Goal: Task Accomplishment & Management: Manage account settings

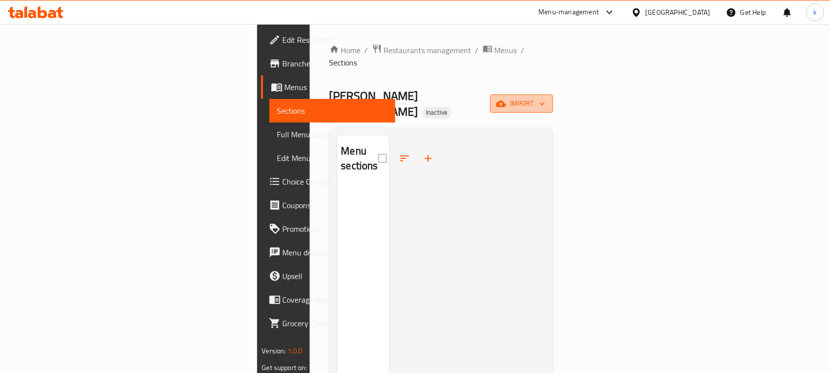
click at [553, 94] on button "import" at bounding box center [521, 103] width 63 height 18
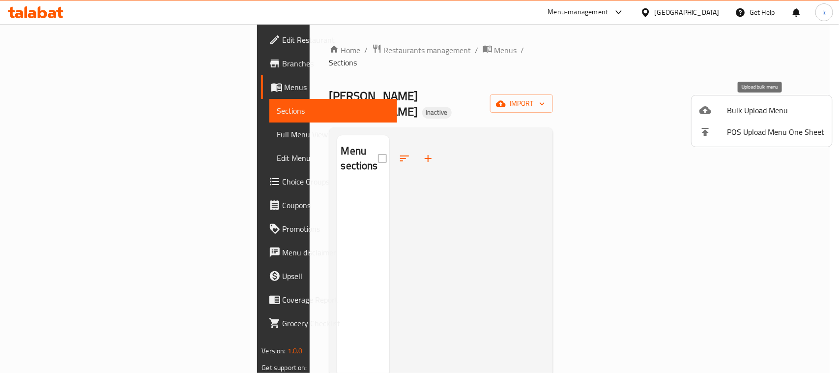
click at [725, 109] on div at bounding box center [713, 110] width 28 height 12
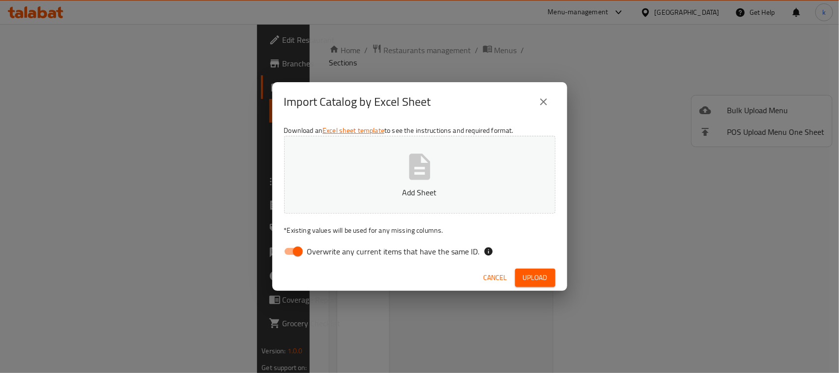
click at [297, 252] on input "Overwrite any current items that have the same ID." at bounding box center [298, 251] width 56 height 19
checkbox input "false"
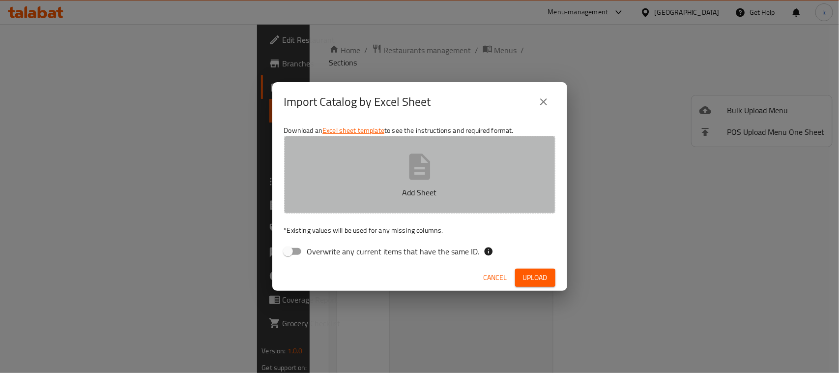
click at [392, 177] on button "Add Sheet" at bounding box center [419, 175] width 271 height 78
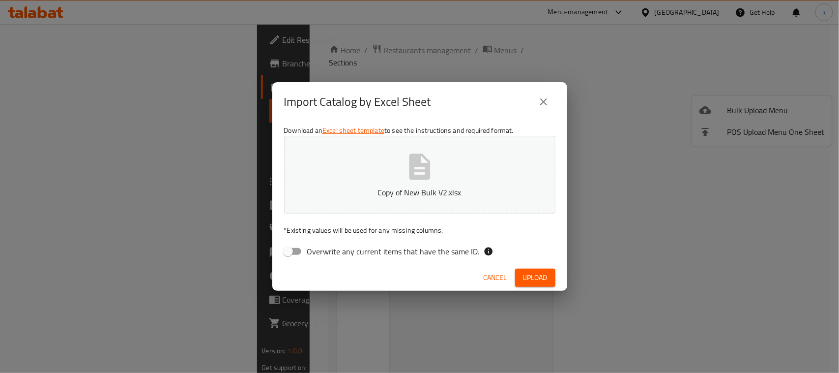
click at [528, 284] on button "Upload" at bounding box center [535, 277] width 40 height 18
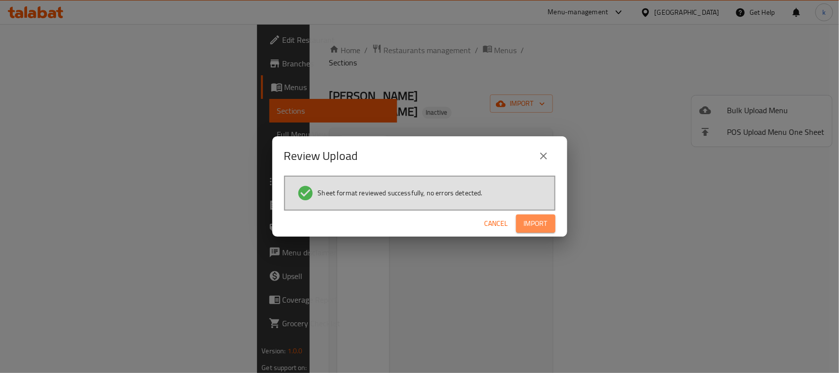
click at [531, 222] on span "Import" at bounding box center [536, 223] width 24 height 12
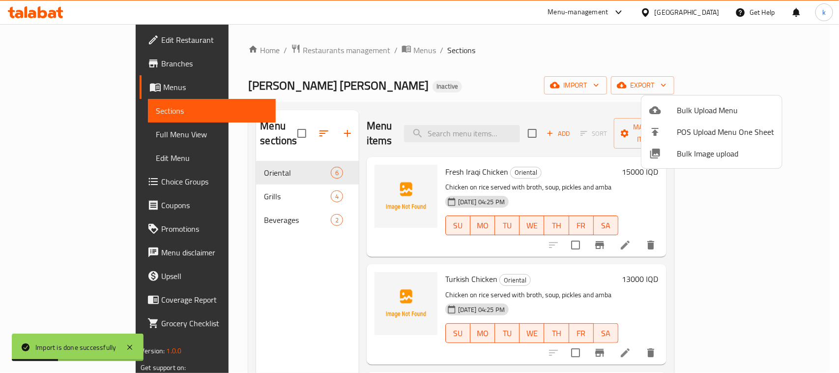
click at [496, 70] on div at bounding box center [419, 186] width 839 height 373
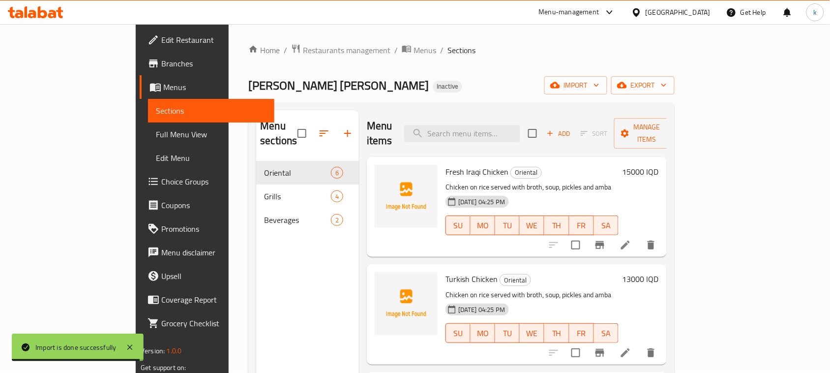
click at [421, 84] on div "[PERSON_NAME] Al Madhief Inactive import export" at bounding box center [461, 85] width 426 height 18
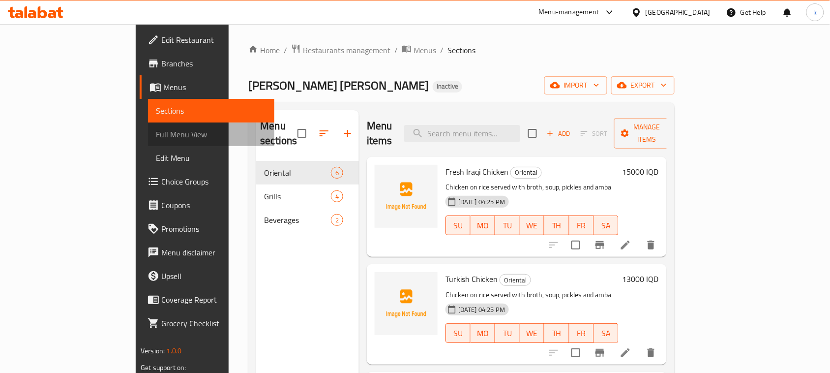
click at [156, 136] on span "Full Menu View" at bounding box center [211, 134] width 111 height 12
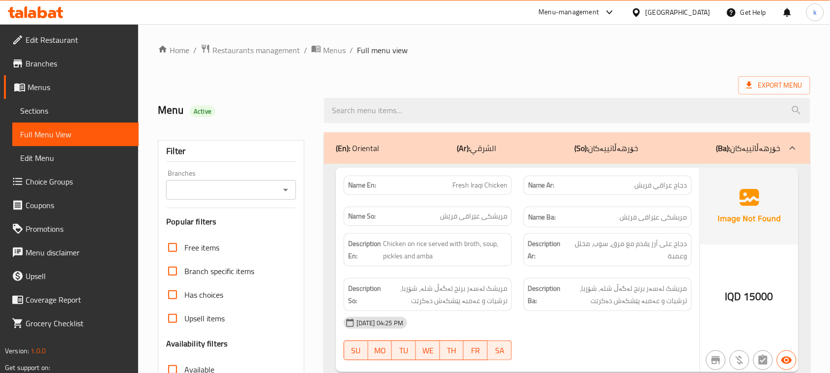
click at [71, 178] on span "Choice Groups" at bounding box center [78, 181] width 105 height 12
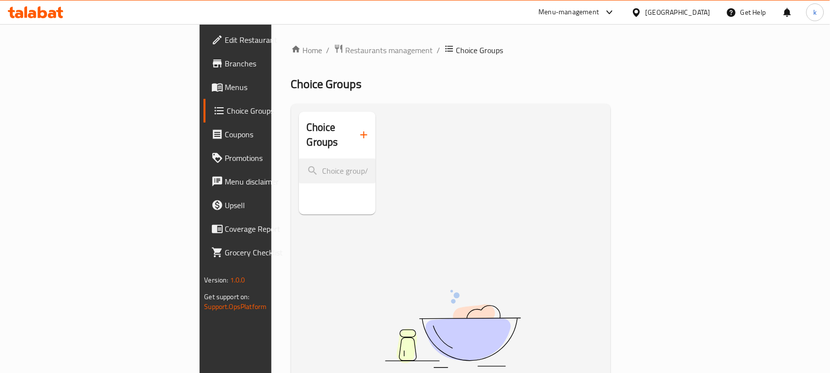
click at [358, 129] on icon "button" at bounding box center [364, 135] width 12 height 12
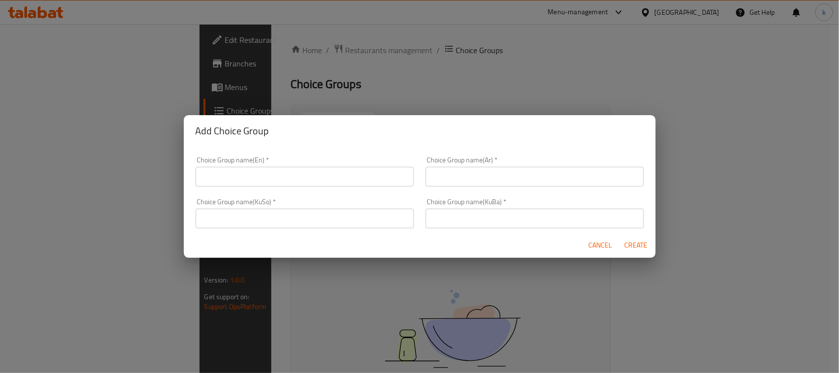
click at [279, 167] on input "text" at bounding box center [305, 177] width 218 height 20
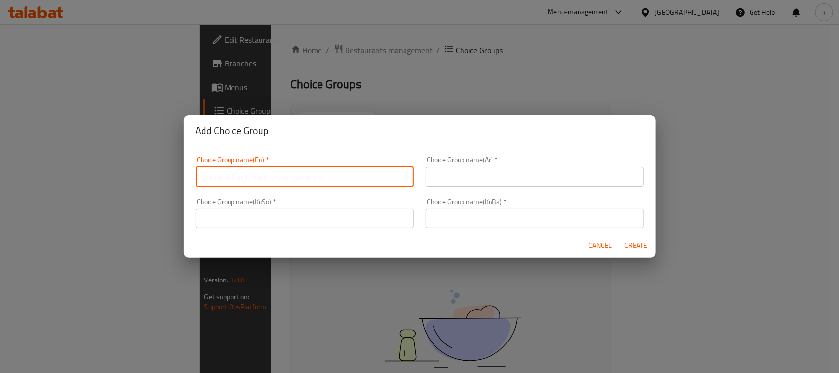
type input "Your Choice Of:"
drag, startPoint x: 464, startPoint y: 177, endPoint x: 478, endPoint y: 185, distance: 15.2
click at [464, 177] on input "text" at bounding box center [535, 177] width 218 height 20
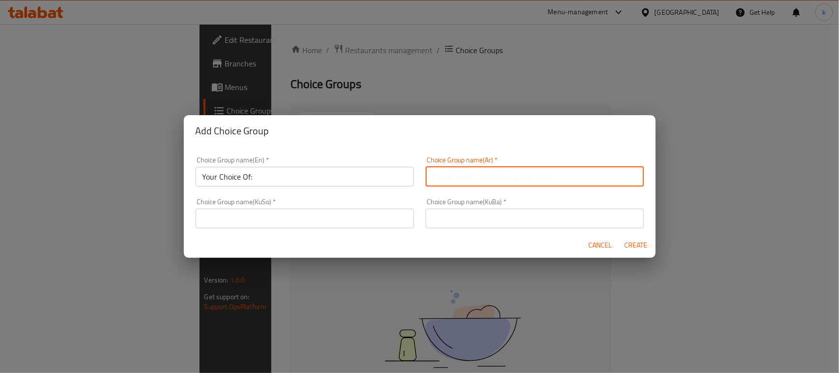
type input "إختيارك من:"
drag, startPoint x: 475, startPoint y: 216, endPoint x: 475, endPoint y: 221, distance: 4.9
click at [474, 217] on input "text" at bounding box center [535, 218] width 218 height 20
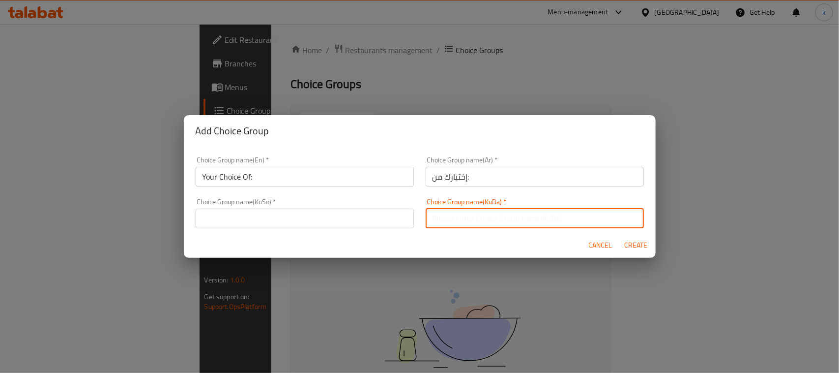
type input "هەڵبژاردنت لە:"
click at [310, 210] on input "text" at bounding box center [305, 218] width 218 height 20
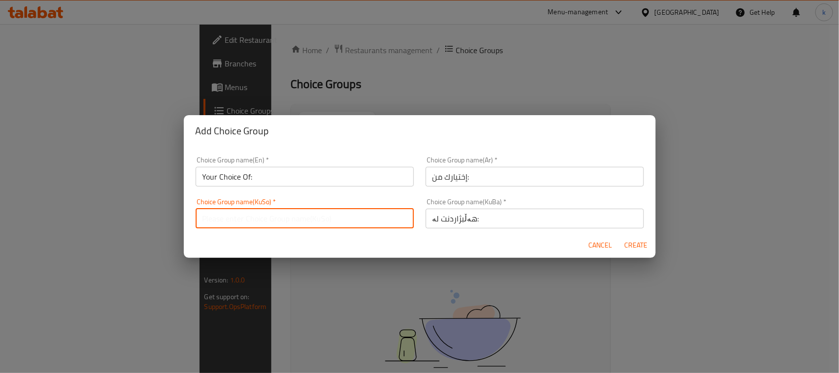
type input "هەڵبژاردنت لە:"
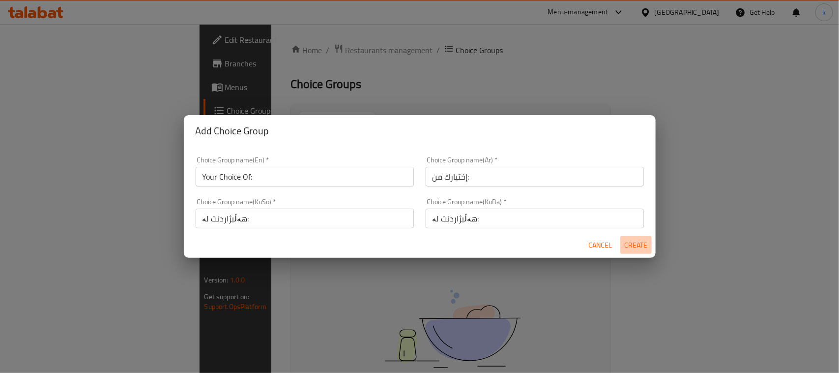
click at [628, 244] on span "Create" at bounding box center [636, 245] width 24 height 12
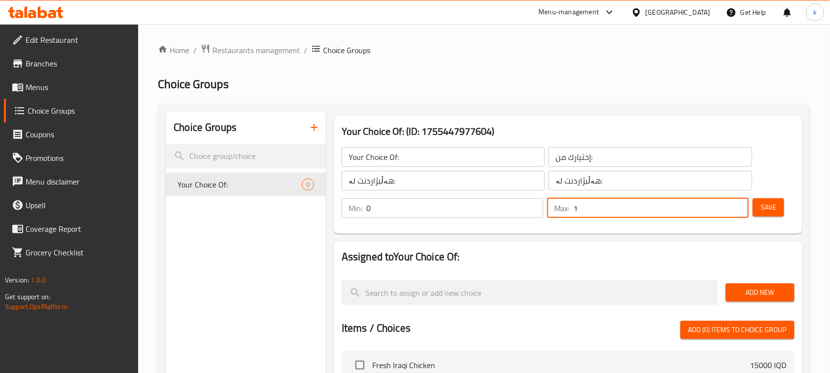
type input "1"
click at [738, 204] on input "1" at bounding box center [660, 208] width 175 height 20
type input "1"
click at [532, 205] on input "1" at bounding box center [454, 208] width 177 height 20
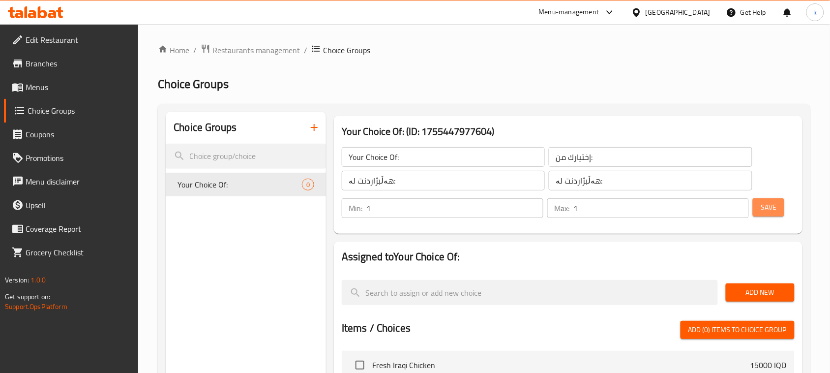
click at [768, 205] on span "Save" at bounding box center [768, 207] width 16 height 12
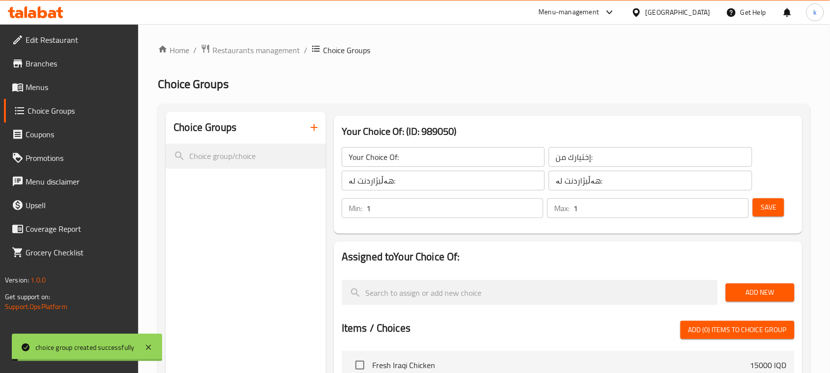
click at [760, 301] on div "Add New" at bounding box center [759, 292] width 77 height 33
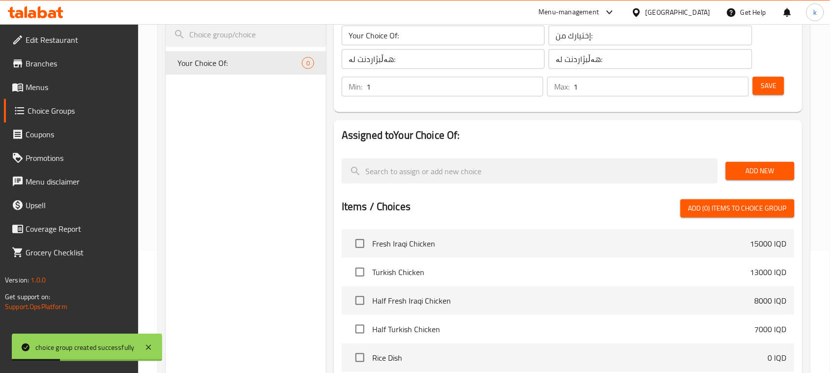
scroll to position [123, 0]
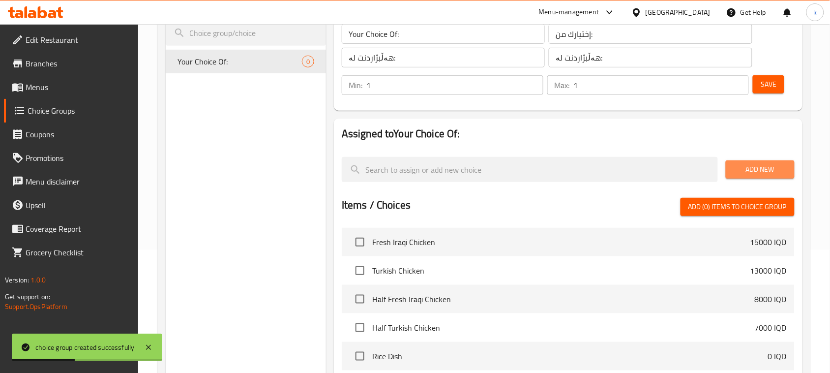
click at [762, 163] on span "Add New" at bounding box center [759, 169] width 53 height 12
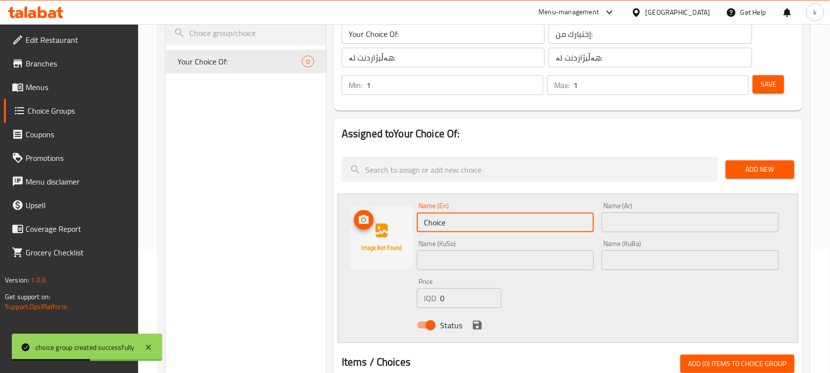
drag, startPoint x: 460, startPoint y: 223, endPoint x: 365, endPoint y: 225, distance: 95.4
click at [365, 225] on div "Name (En) Choice Name (En) Name (Ar) Name (Ar) Name (KuSo) Name (KuSo) Name (Ku…" at bounding box center [568, 268] width 460 height 149
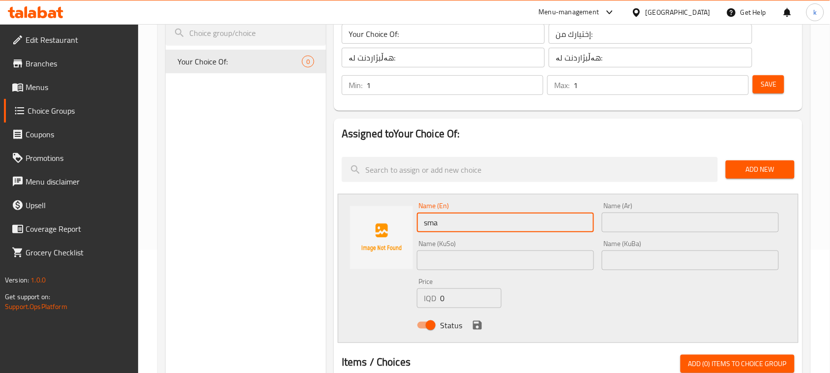
type input "Small"
click at [632, 219] on input "text" at bounding box center [690, 222] width 177 height 20
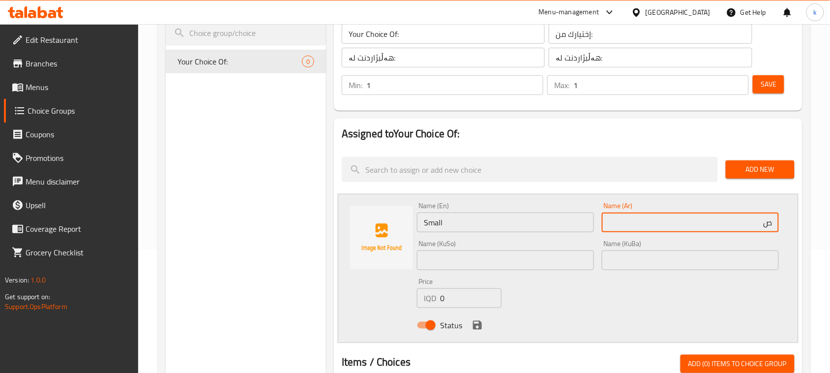
type input "صغير"
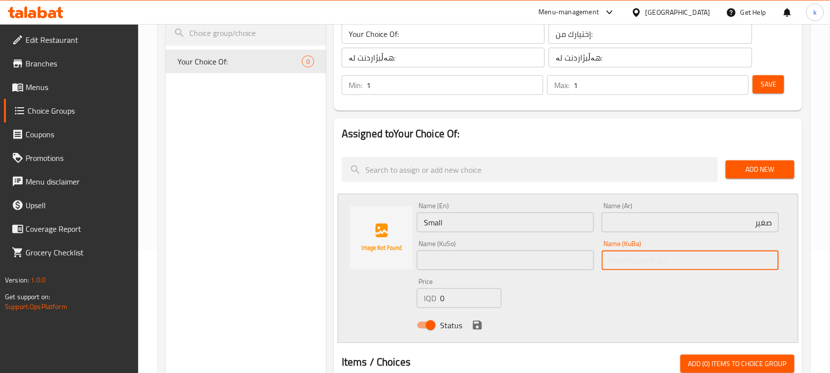
click at [711, 253] on input "text" at bounding box center [690, 260] width 177 height 20
type input "بچووک"
drag, startPoint x: 645, startPoint y: 262, endPoint x: 566, endPoint y: 272, distance: 79.2
click at [567, 272] on div "Name (En) Small Name (En) Name (Ar) صغير Name (Ar) Name (KuSo) Name (KuSo) Name…" at bounding box center [598, 268] width 370 height 140
drag, startPoint x: 446, startPoint y: 263, endPoint x: 452, endPoint y: 270, distance: 9.4
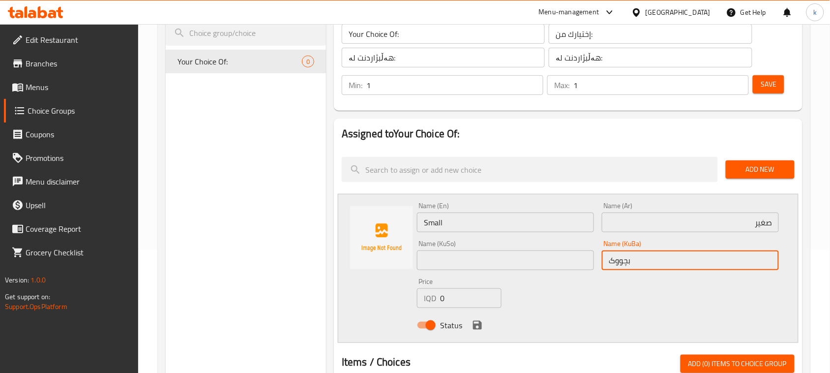
click at [446, 263] on input "text" at bounding box center [505, 260] width 177 height 20
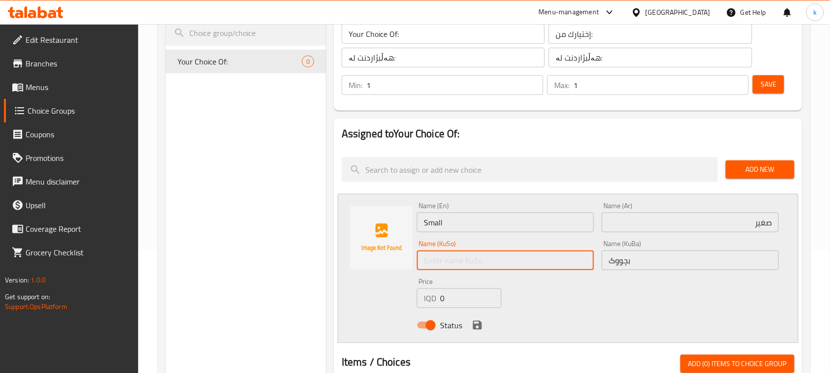
paste input "بچووک"
type input "بچووک"
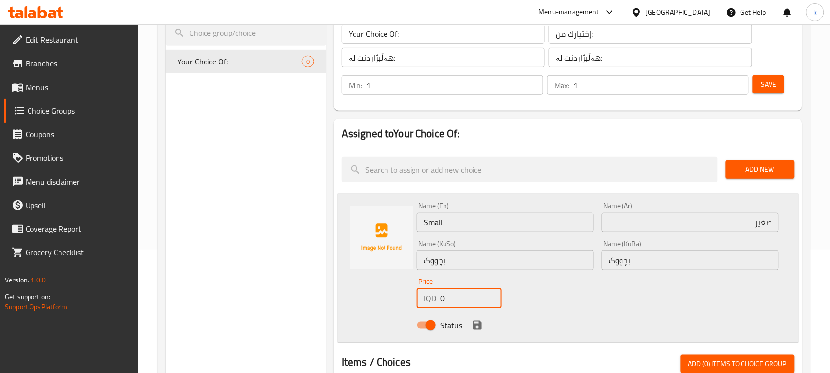
drag, startPoint x: 453, startPoint y: 300, endPoint x: 426, endPoint y: 301, distance: 27.5
click at [426, 301] on div "IQD 0 Price" at bounding box center [459, 298] width 85 height 20
type input "2000"
click at [477, 321] on icon "save" at bounding box center [477, 324] width 9 height 9
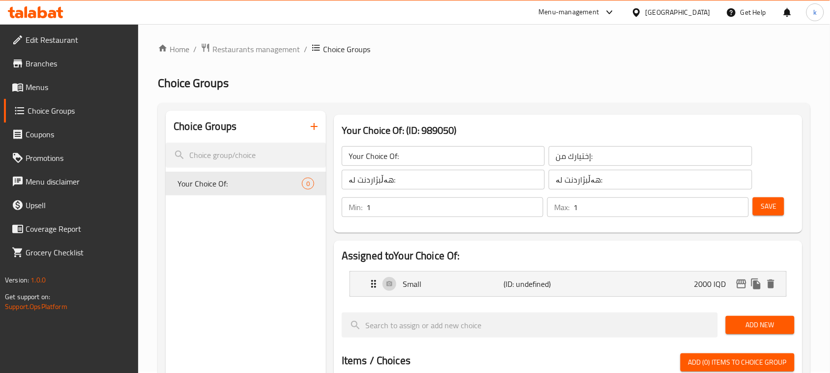
scroll to position [0, 0]
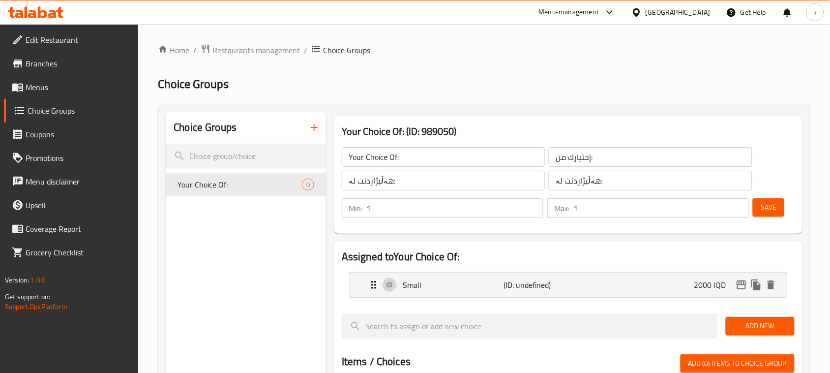
click at [767, 204] on span "Save" at bounding box center [768, 207] width 16 height 12
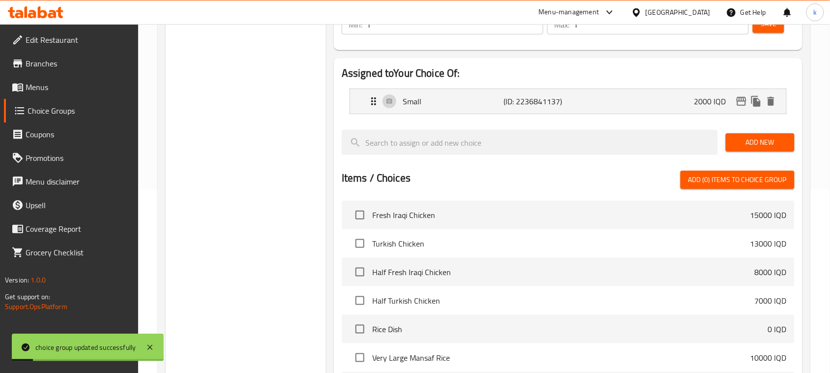
scroll to position [184, 0]
click at [738, 138] on span "Add New" at bounding box center [759, 141] width 53 height 12
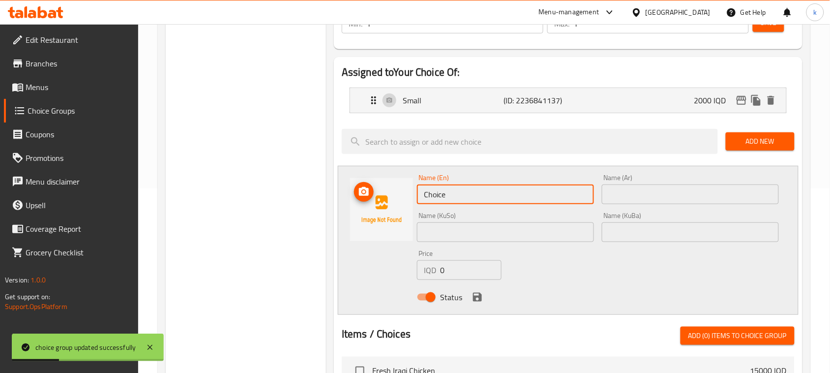
drag, startPoint x: 466, startPoint y: 197, endPoint x: 383, endPoint y: 202, distance: 82.8
click at [383, 202] on div "Name (En) Choice Name (En) Name (Ar) Name (Ar) Name (KuSo) Name (KuSo) Name (Ku…" at bounding box center [568, 240] width 460 height 149
type input "m"
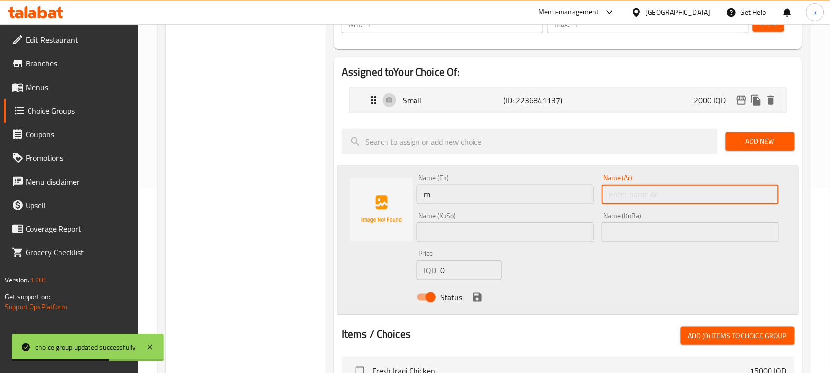
drag, startPoint x: 636, startPoint y: 197, endPoint x: 630, endPoint y: 197, distance: 6.4
click at [637, 197] on input "text" at bounding box center [690, 194] width 177 height 20
type input "وسط"
click at [444, 198] on input "m" at bounding box center [505, 194] width 177 height 20
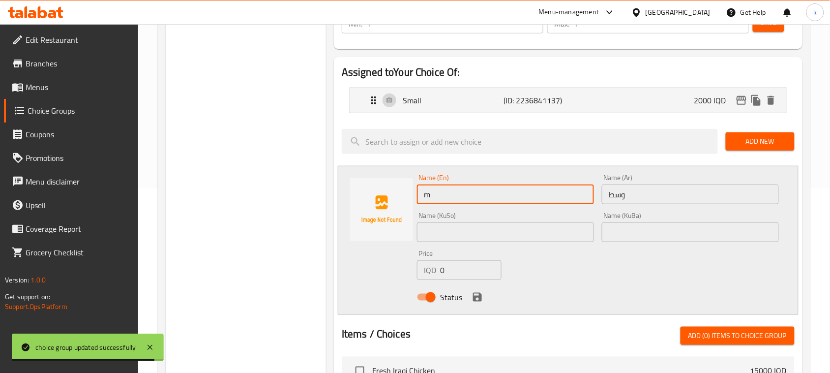
type input "Medium"
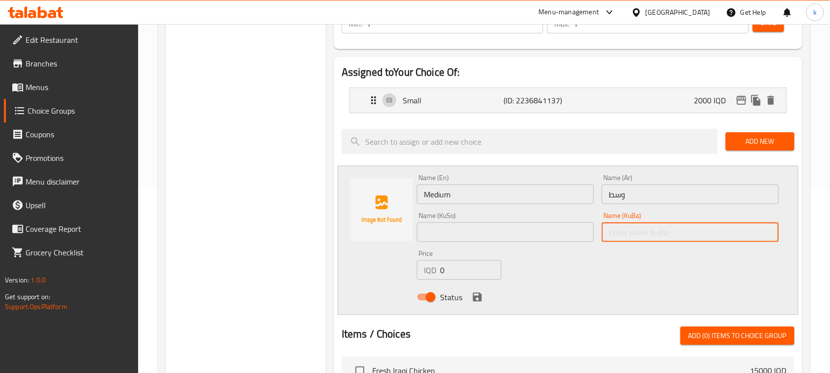
click at [671, 230] on input "text" at bounding box center [690, 232] width 177 height 20
type input "ناوەند"
click at [555, 238] on input "text" at bounding box center [505, 232] width 177 height 20
drag, startPoint x: 635, startPoint y: 231, endPoint x: 607, endPoint y: 234, distance: 28.2
click at [607, 234] on input "ناوەند" at bounding box center [690, 232] width 177 height 20
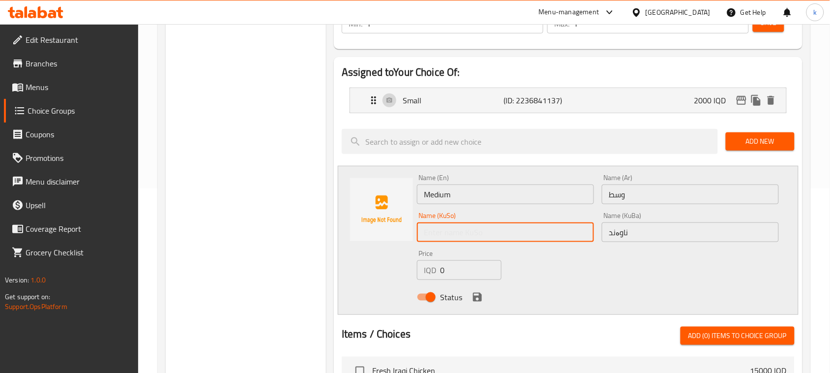
drag, startPoint x: 519, startPoint y: 229, endPoint x: 517, endPoint y: 238, distance: 9.8
click at [519, 229] on input "text" at bounding box center [505, 232] width 177 height 20
paste input "ناوەند"
type input "ناوەند"
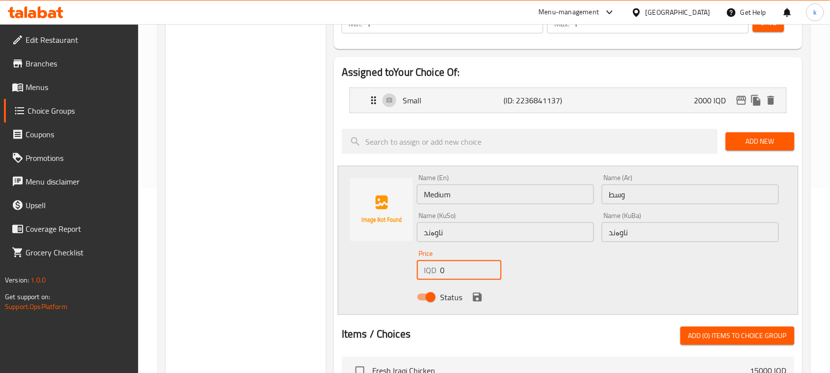
drag, startPoint x: 454, startPoint y: 276, endPoint x: 429, endPoint y: 278, distance: 24.6
click at [429, 278] on div "IQD 0 Price" at bounding box center [459, 270] width 85 height 20
type input "3000"
click at [475, 295] on icon "save" at bounding box center [477, 297] width 12 height 12
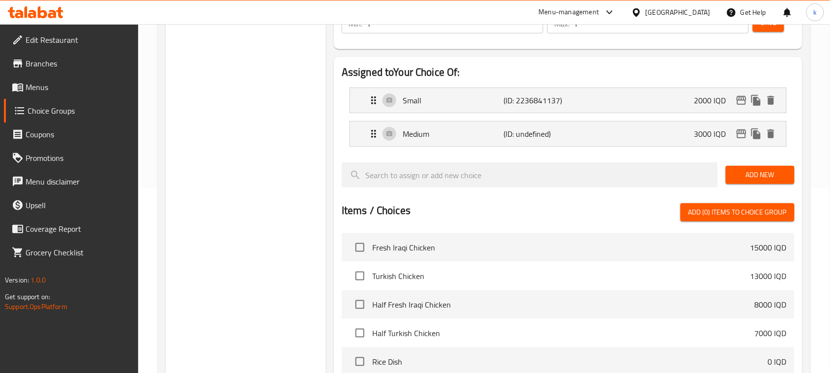
scroll to position [0, 0]
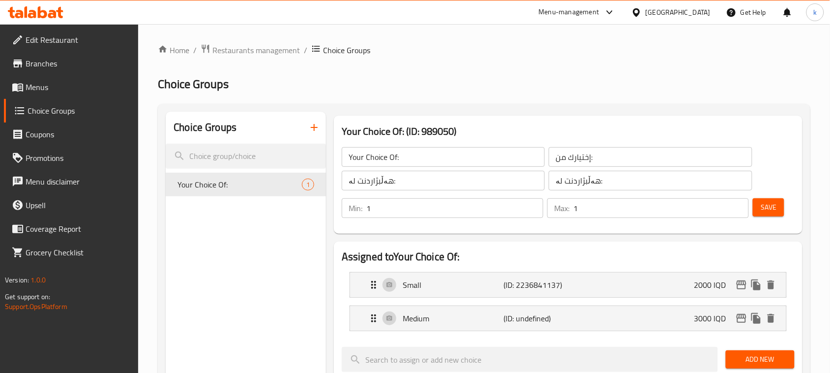
click at [764, 205] on span "Save" at bounding box center [768, 207] width 16 height 12
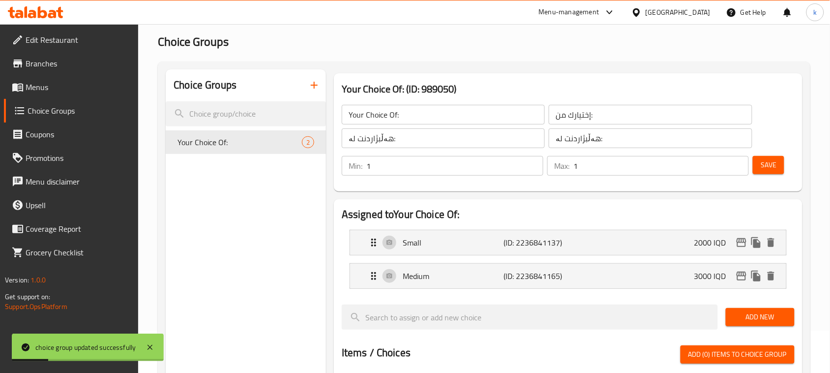
scroll to position [123, 0]
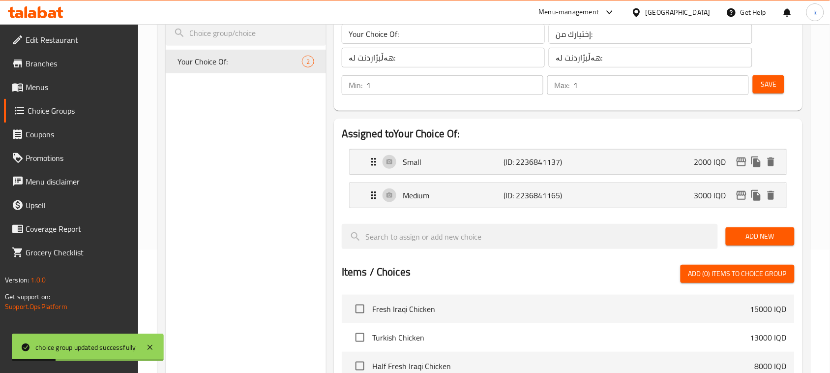
click at [777, 247] on div "Add New" at bounding box center [759, 236] width 77 height 33
click at [745, 235] on span "Add New" at bounding box center [759, 236] width 53 height 12
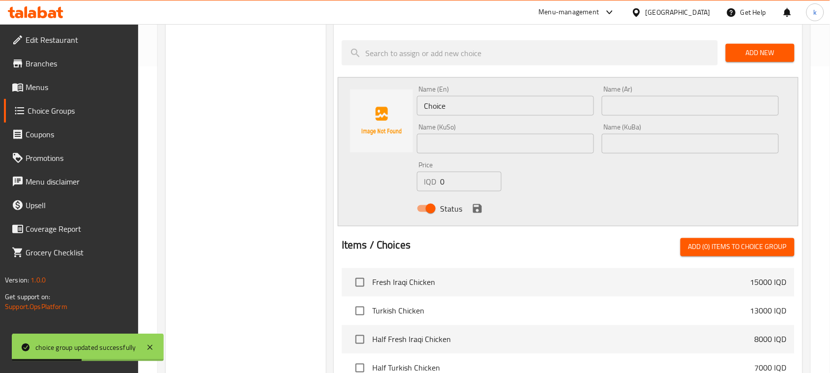
scroll to position [307, 0]
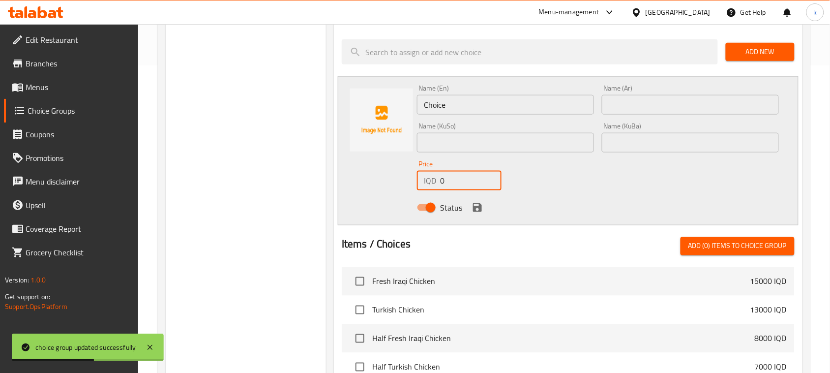
drag, startPoint x: 445, startPoint y: 181, endPoint x: 403, endPoint y: 188, distance: 42.9
click at [403, 188] on div "Name (En) Choice Name (En) Name (Ar) Name (Ar) Name (KuSo) Name (KuSo) Name (Ku…" at bounding box center [568, 150] width 460 height 149
type input "5000"
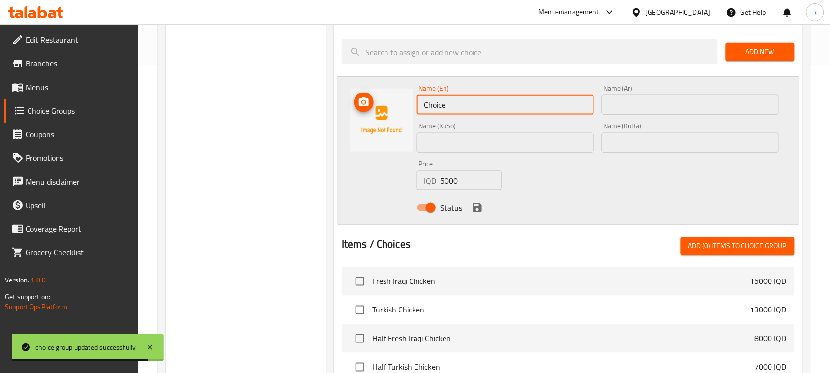
drag, startPoint x: 458, startPoint y: 104, endPoint x: 363, endPoint y: 114, distance: 95.4
click at [364, 114] on div "Name (En) Choice Name (En) Name (Ar) Name (Ar) Name (KuSo) Name (KuSo) Name (Ku…" at bounding box center [568, 150] width 460 height 149
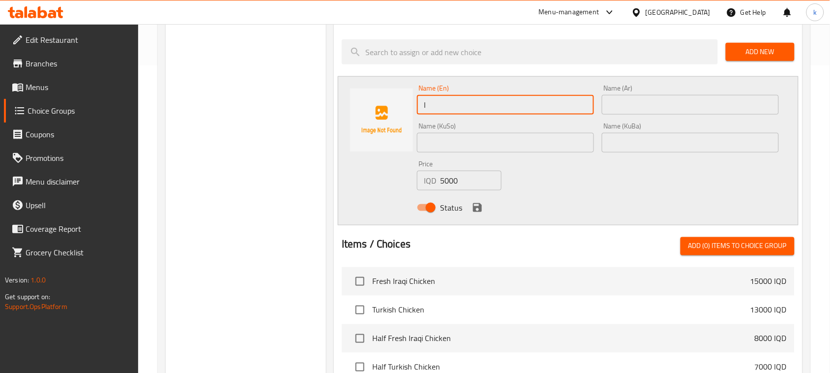
type input "Large"
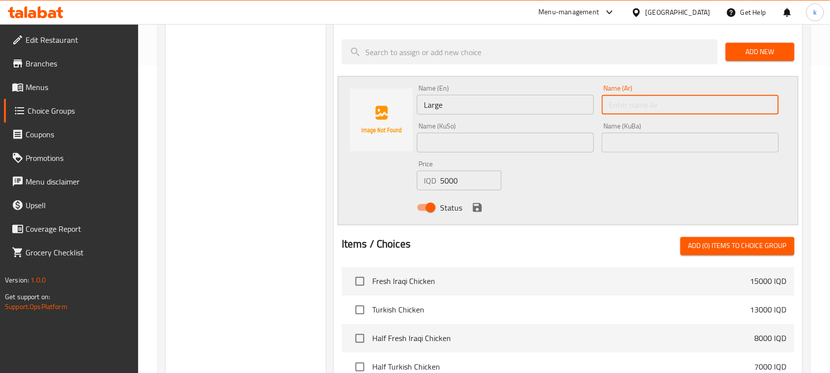
drag, startPoint x: 622, startPoint y: 99, endPoint x: 628, endPoint y: 100, distance: 5.5
click at [622, 99] on input "text" at bounding box center [690, 105] width 177 height 20
type input "كبير"
drag, startPoint x: 635, startPoint y: 139, endPoint x: 655, endPoint y: 152, distance: 23.3
click at [635, 139] on input "text" at bounding box center [690, 143] width 177 height 20
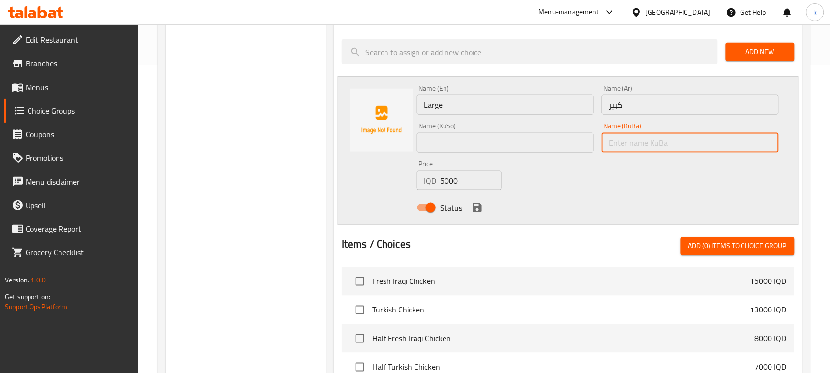
type input "گەورە"
drag, startPoint x: 634, startPoint y: 139, endPoint x: 555, endPoint y: 152, distance: 80.2
click at [555, 152] on div "Name (En) Large Name (En) Name (Ar) كبير Name (Ar) Name (KuSo) Name (KuSo) Name…" at bounding box center [598, 151] width 370 height 140
click at [473, 143] on input "text" at bounding box center [505, 143] width 177 height 20
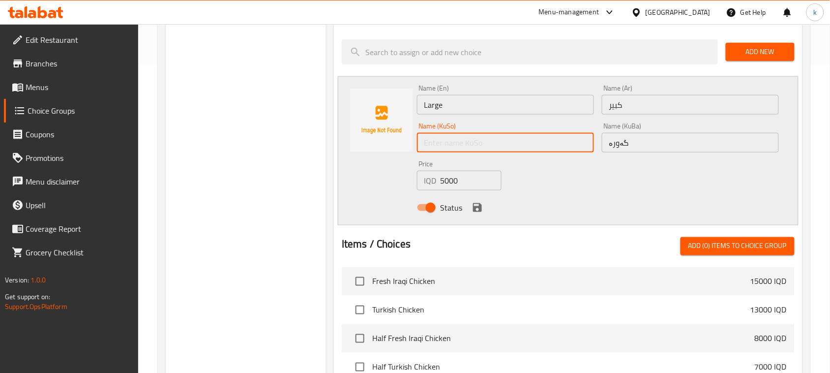
paste input "گەورە"
type input "گەورە"
click at [475, 204] on icon "save" at bounding box center [477, 207] width 12 height 12
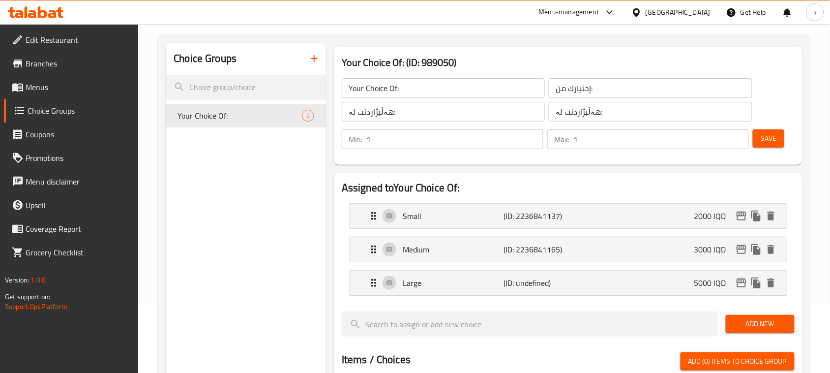
scroll to position [61, 0]
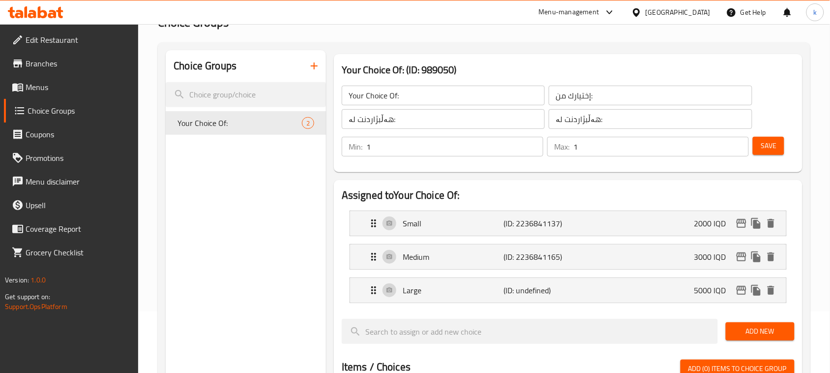
click at [767, 150] on span "Save" at bounding box center [768, 146] width 16 height 12
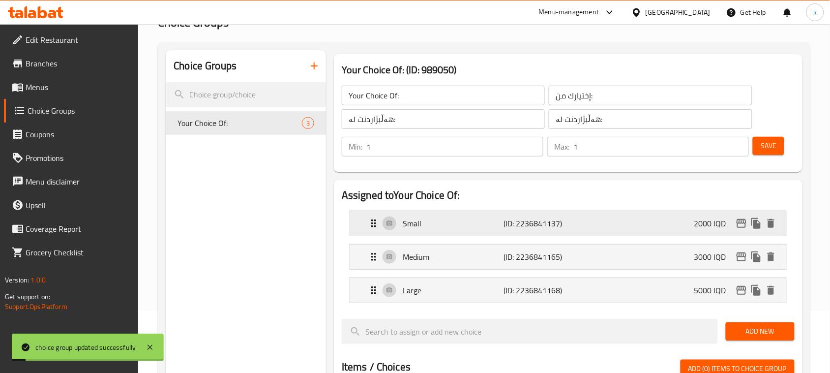
click at [625, 225] on div "Small (ID: 2236841137) 2000 IQD" at bounding box center [571, 223] width 406 height 25
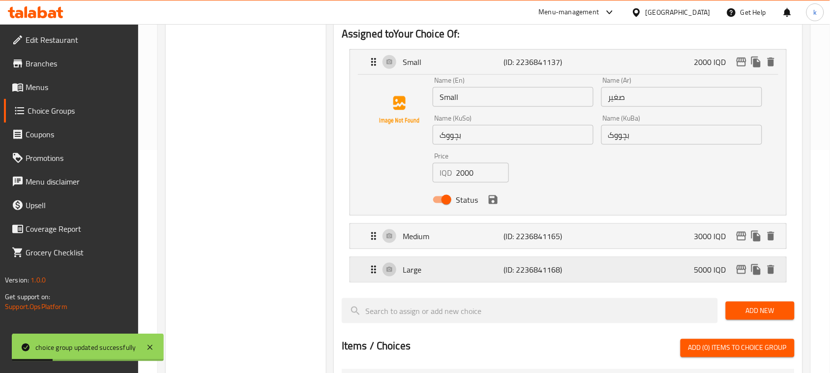
scroll to position [246, 0]
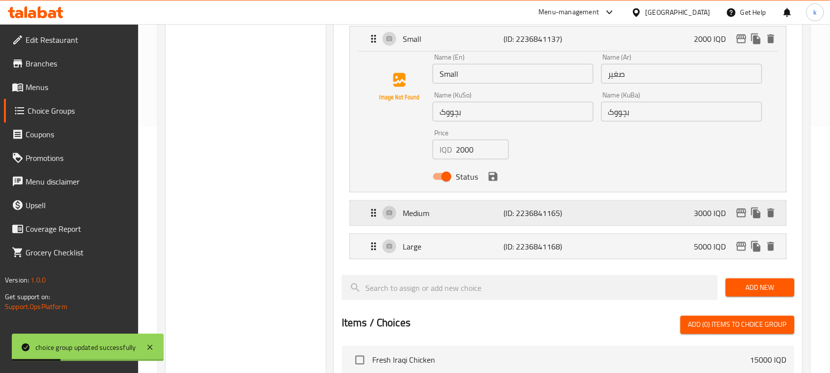
click at [590, 216] on div "Medium (ID: 2236841165) 3000 IQD" at bounding box center [571, 213] width 406 height 25
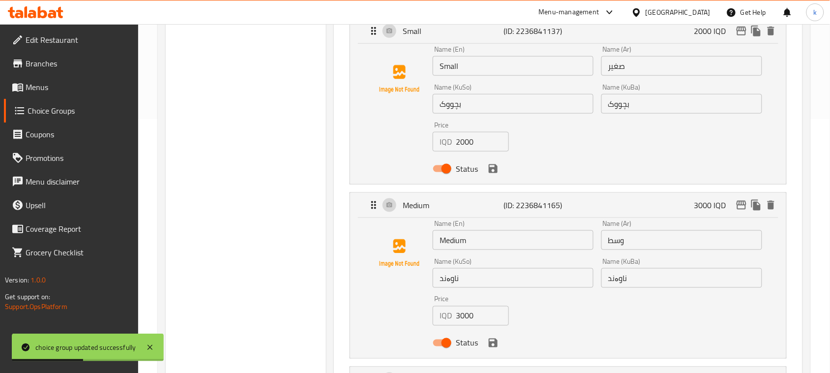
scroll to position [307, 0]
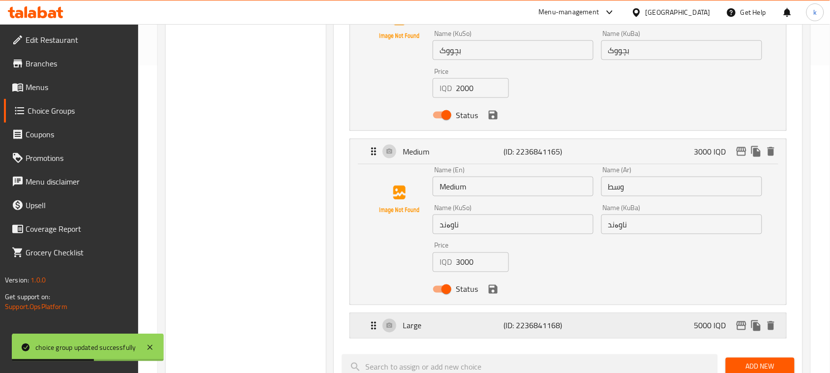
click at [588, 330] on div "Large (ID: 2236841168) 5000 IQD" at bounding box center [571, 325] width 406 height 25
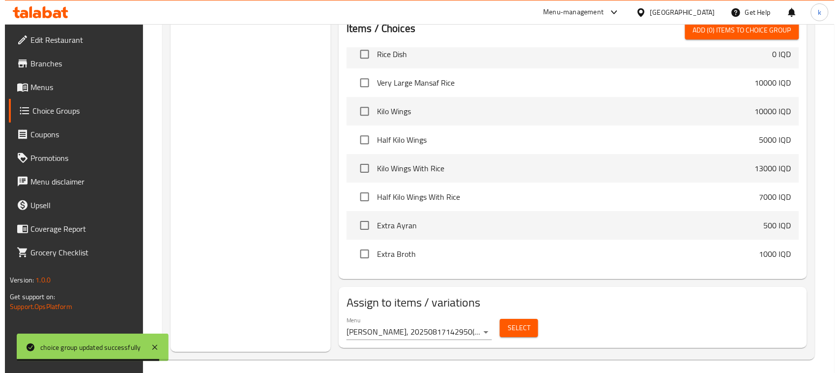
scroll to position [828, 0]
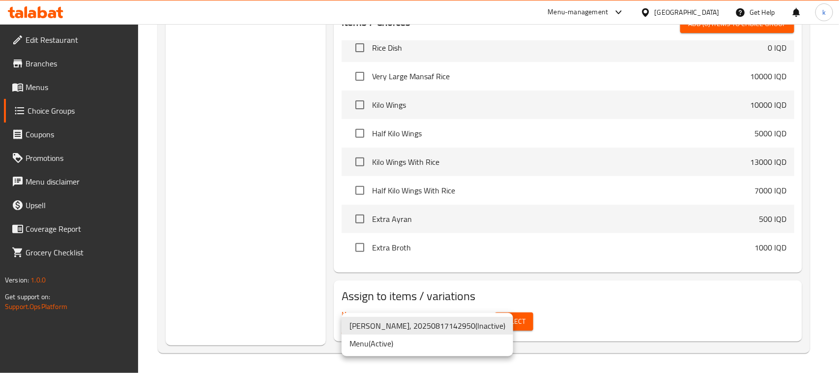
click at [418, 345] on li "Menu ( Active )" at bounding box center [428, 343] width 172 height 18
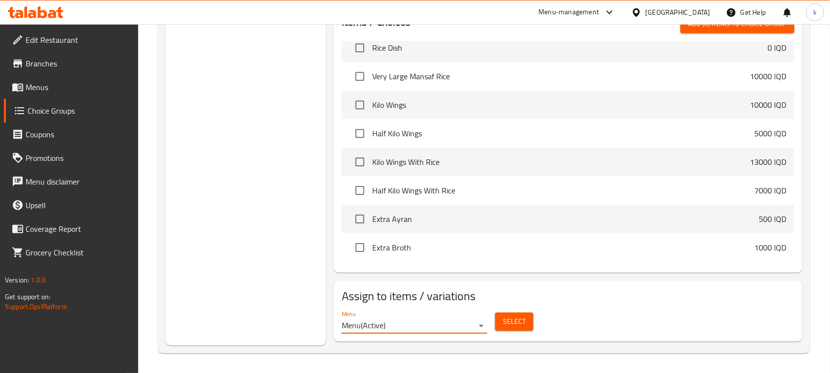
click at [526, 325] on button "Select" at bounding box center [514, 321] width 38 height 18
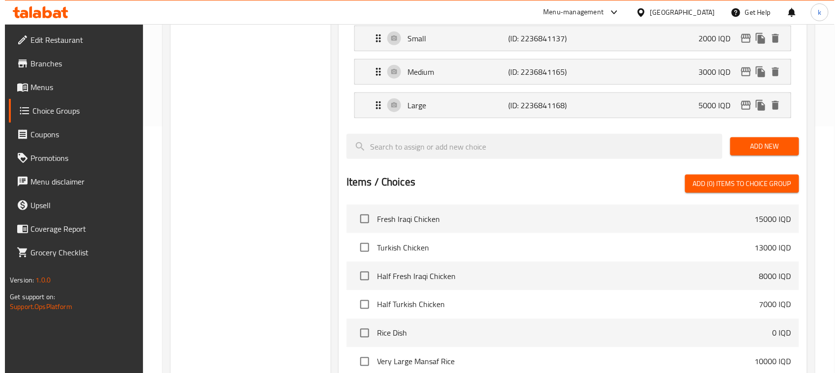
scroll to position [406, 0]
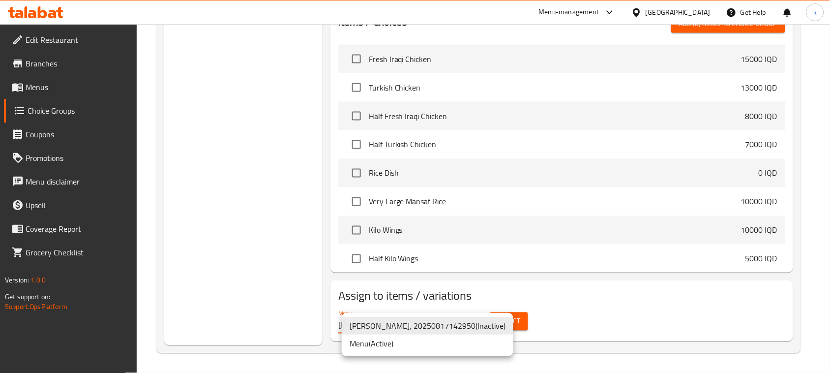
click at [401, 347] on li "Menu ( Active )" at bounding box center [428, 343] width 172 height 18
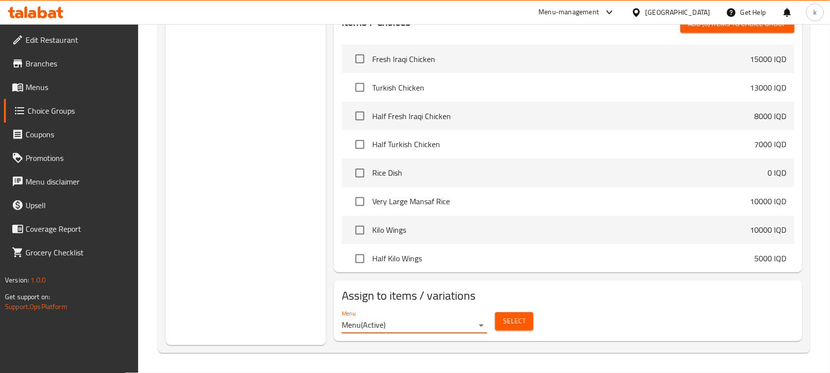
click at [515, 328] on button "Select" at bounding box center [514, 321] width 38 height 18
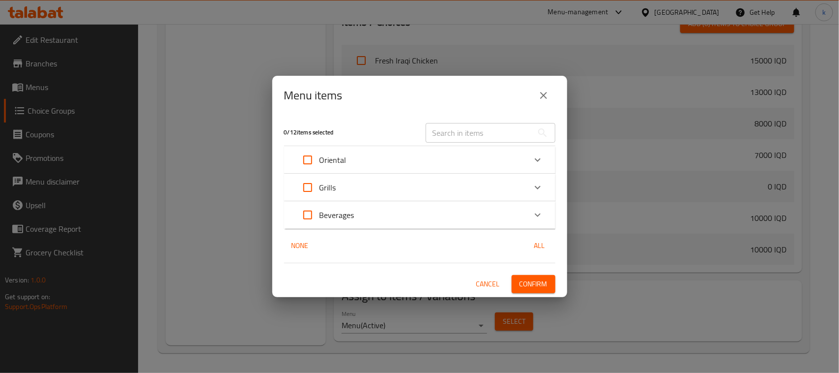
click at [392, 162] on div "Oriental" at bounding box center [411, 160] width 230 height 24
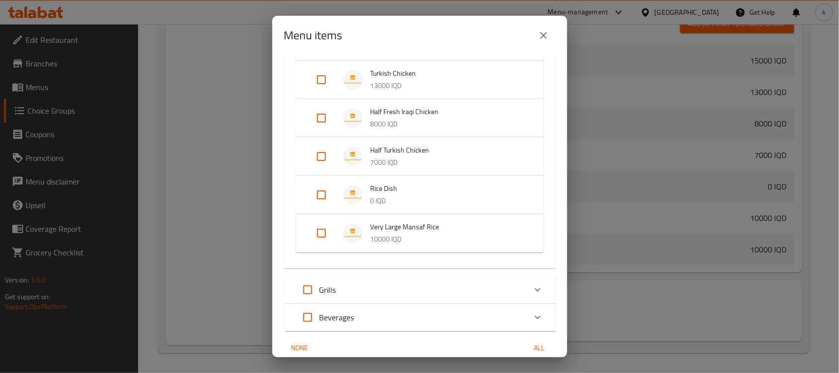
scroll to position [123, 0]
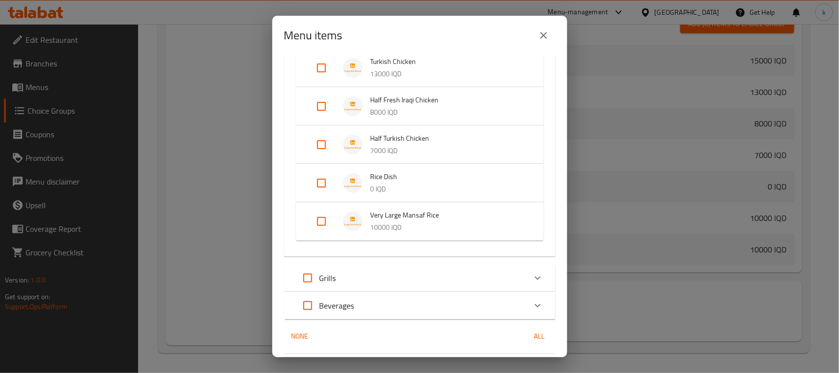
click at [320, 182] on input "Expand" at bounding box center [322, 183] width 24 height 24
checkbox input "true"
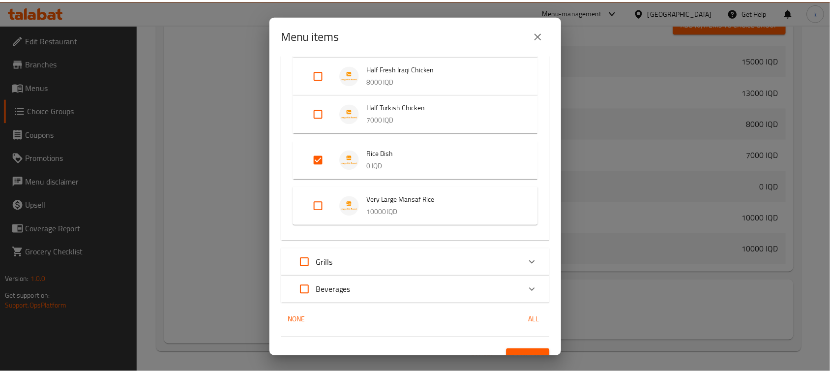
scroll to position [168, 0]
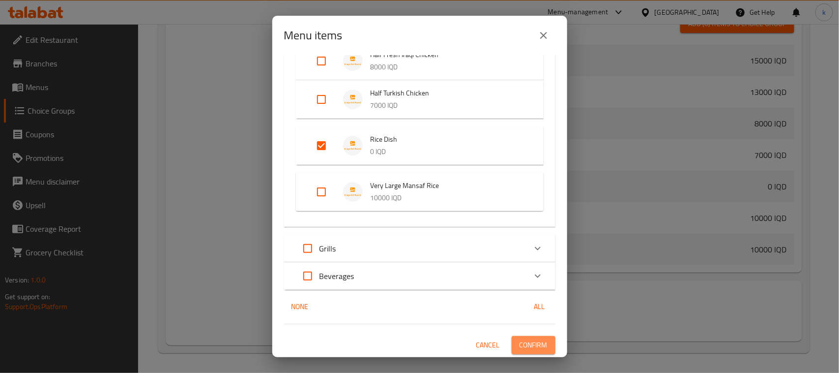
click at [525, 343] on span "Confirm" at bounding box center [533, 345] width 28 height 12
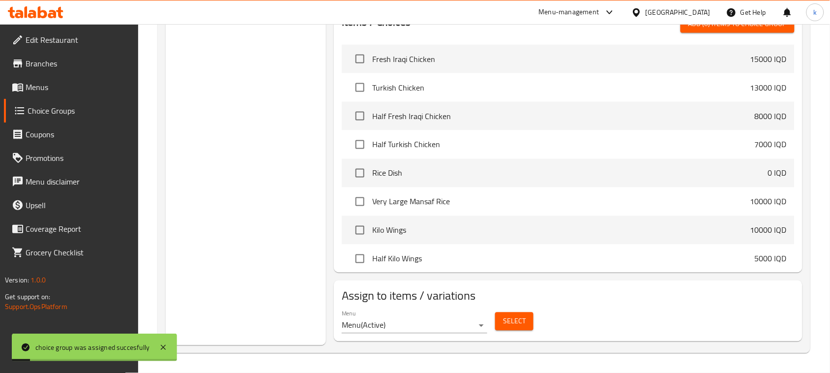
click at [38, 87] on span "Menus" at bounding box center [78, 87] width 105 height 12
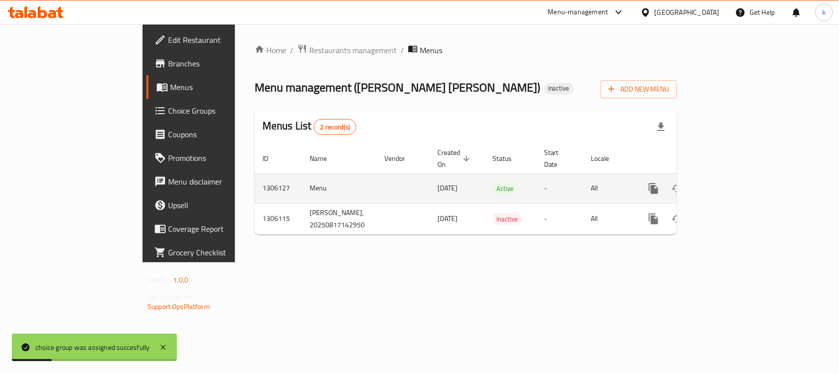
click at [730, 182] on icon "enhanced table" at bounding box center [724, 188] width 12 height 12
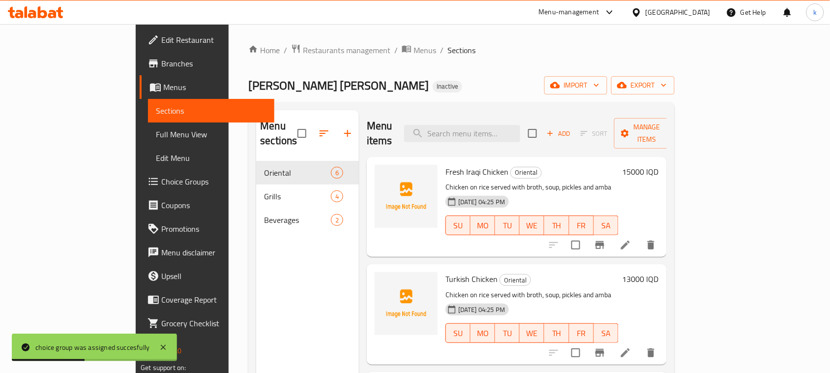
click at [314, 253] on div "Menu sections Oriental 6 Grills 4 Beverages 2" at bounding box center [307, 296] width 103 height 373
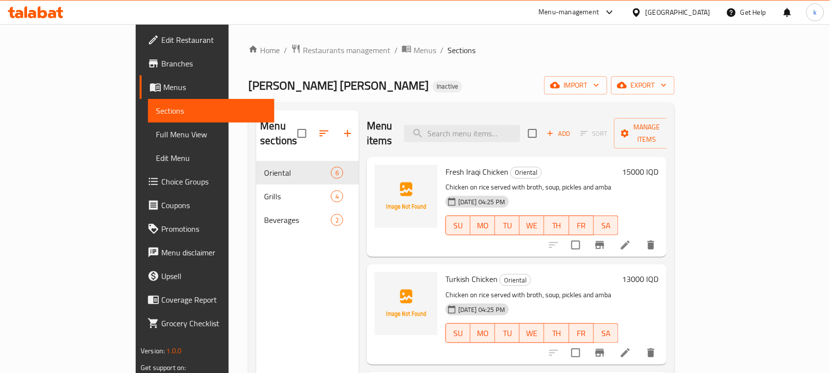
drag, startPoint x: 452, startPoint y: 45, endPoint x: 485, endPoint y: 89, distance: 54.8
click at [453, 45] on ol "Home / Restaurants management / Menus / Sections" at bounding box center [461, 50] width 426 height 13
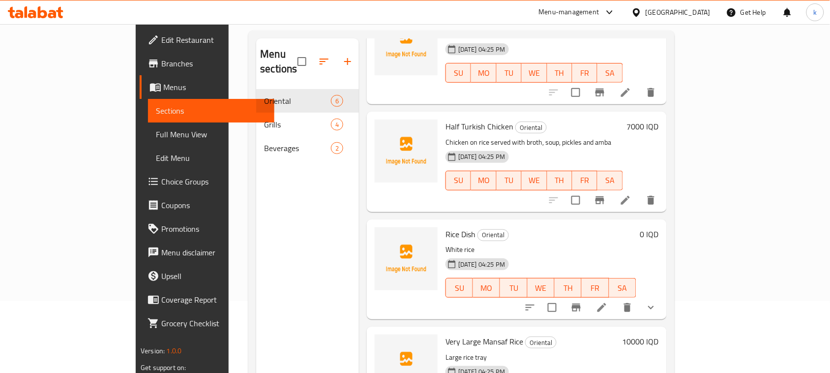
scroll to position [138, 0]
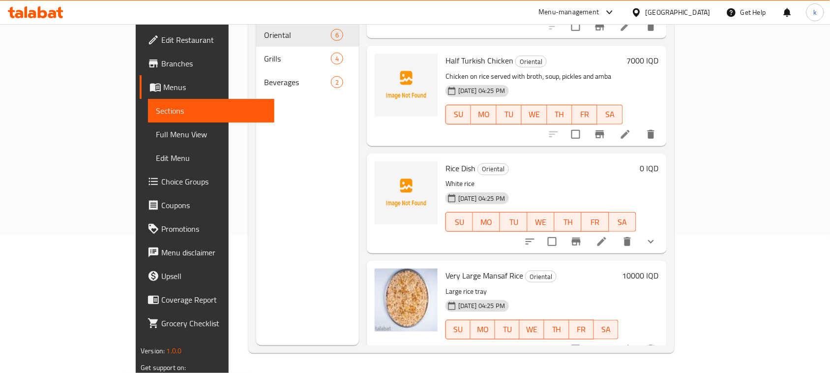
click at [309, 104] on div "Menu sections Oriental 6 Grills 4 Beverages 2" at bounding box center [307, 158] width 103 height 373
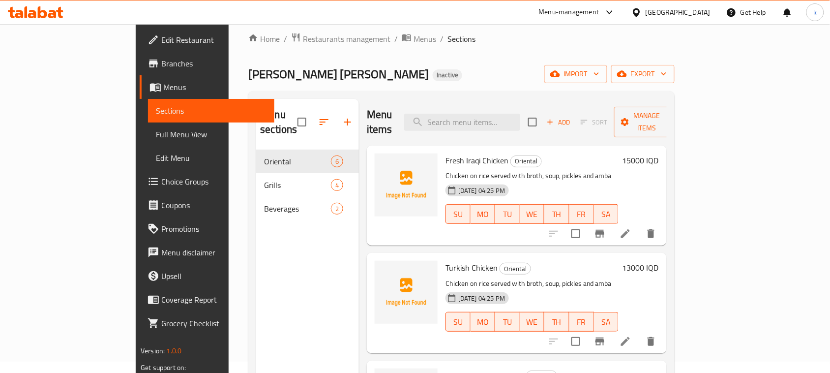
scroll to position [0, 0]
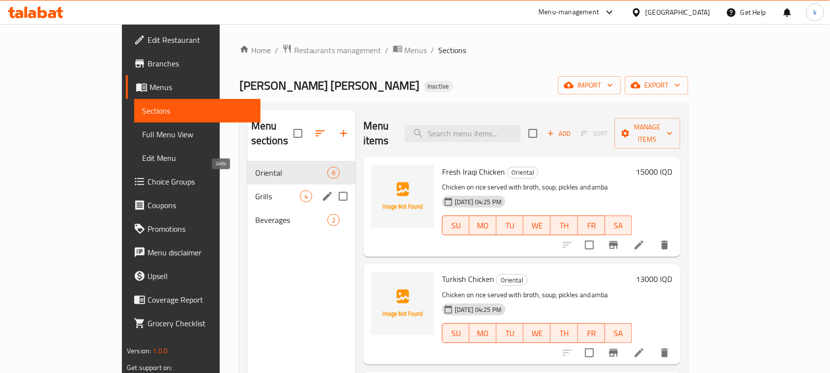
click at [255, 190] on span "Grills" at bounding box center [277, 196] width 45 height 12
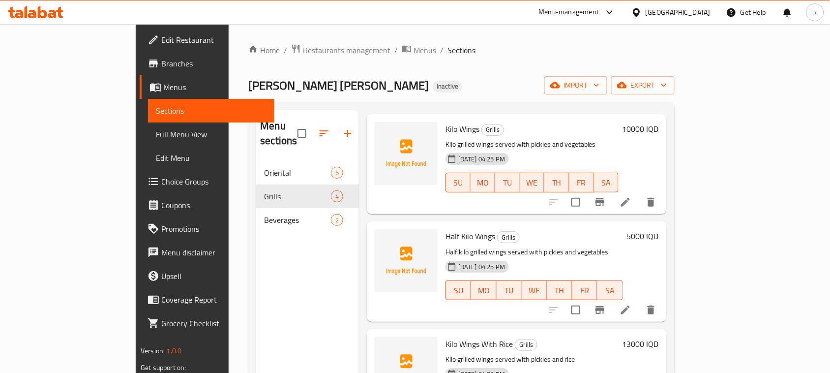
scroll to position [81, 0]
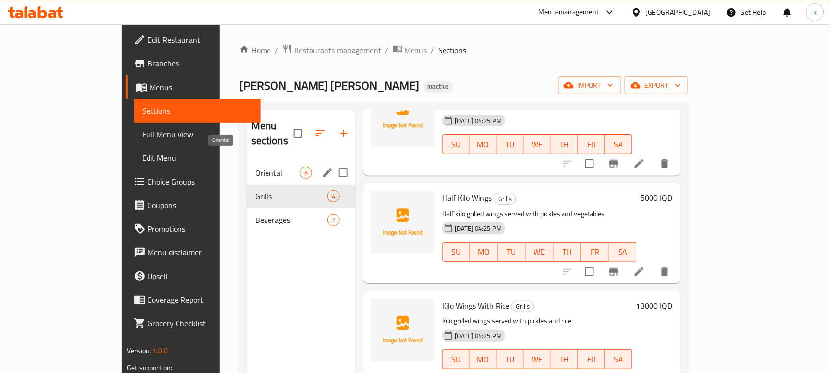
click at [255, 167] on span "Oriental" at bounding box center [277, 173] width 45 height 12
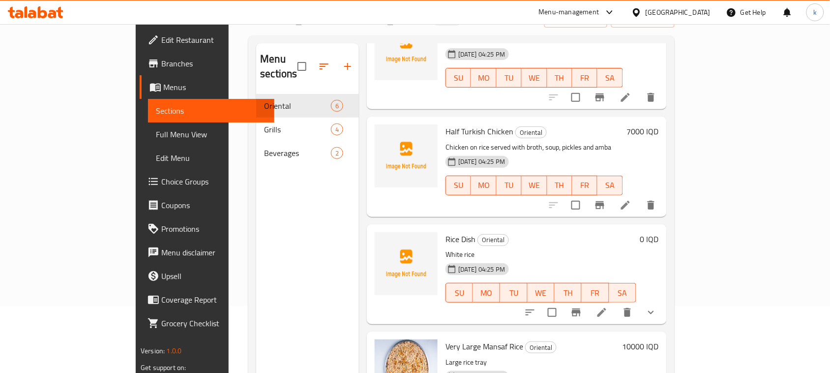
scroll to position [138, 0]
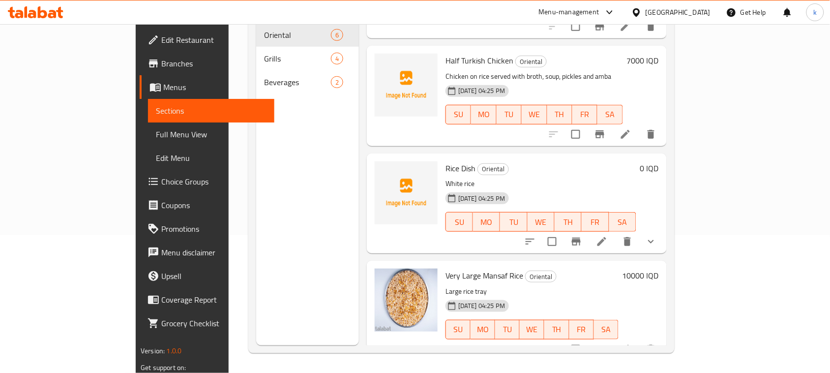
click at [553, 177] on p "White rice" at bounding box center [540, 183] width 191 height 12
click at [524, 188] on div "17-08-2025 04:25 PM SU MO TU WE TH FR SA" at bounding box center [540, 214] width 199 height 53
click at [561, 161] on h6 "Rice Dish Oriental" at bounding box center [540, 168] width 191 height 14
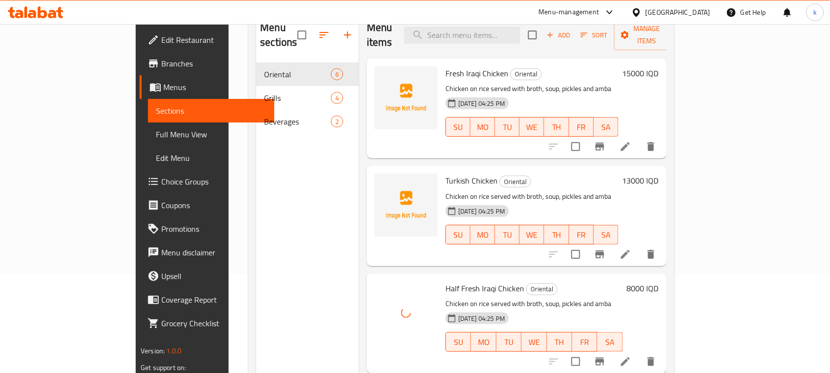
scroll to position [77, 0]
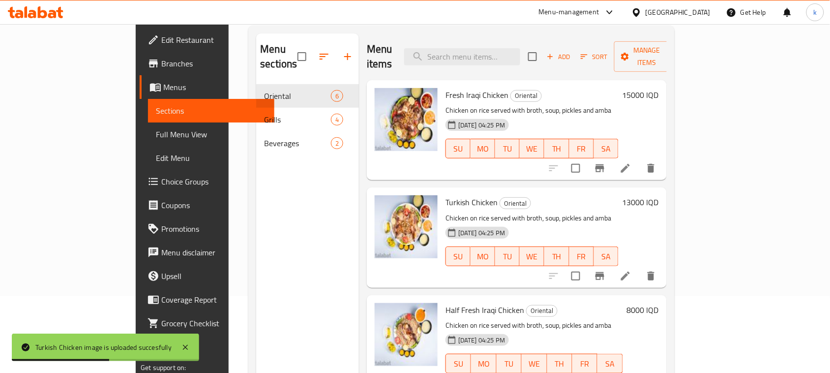
click at [622, 195] on div "Turkish Chicken Oriental Chicken on rice served with broth, soup, pickles and a…" at bounding box center [531, 237] width 181 height 92
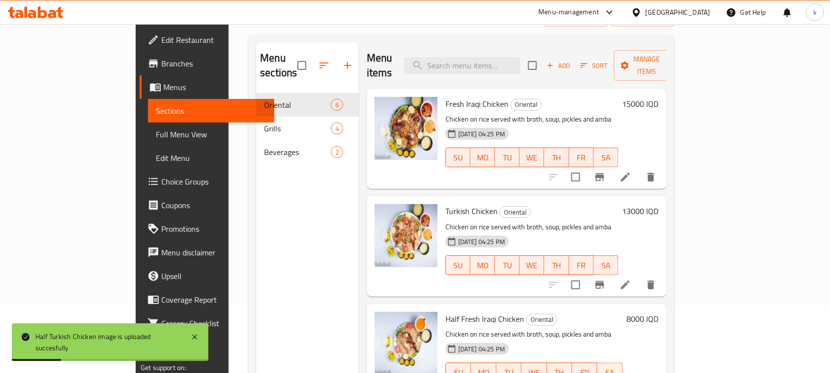
scroll to position [0, 0]
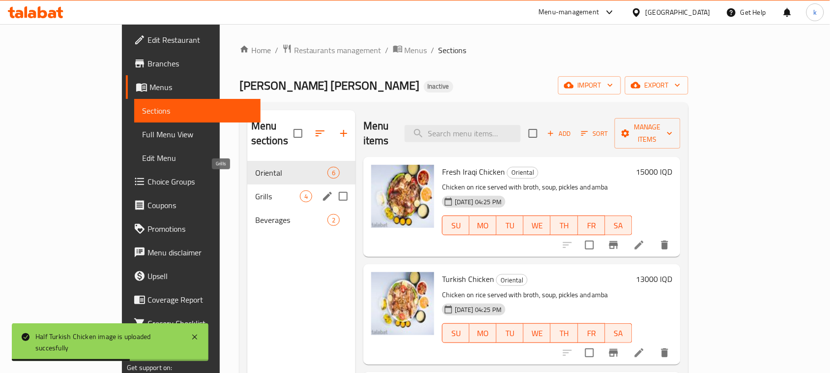
click at [255, 190] on span "Grills" at bounding box center [277, 196] width 45 height 12
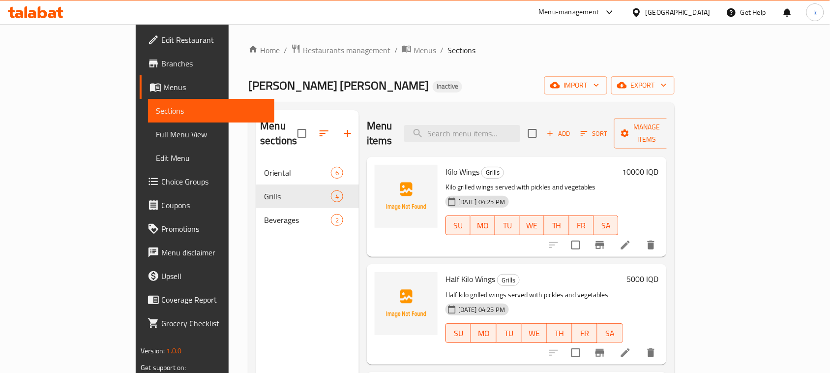
click at [536, 268] on div "Half Kilo Wings Grills Half kilo grilled wings served with pickles and vegetabl…" at bounding box center [533, 314] width 185 height 92
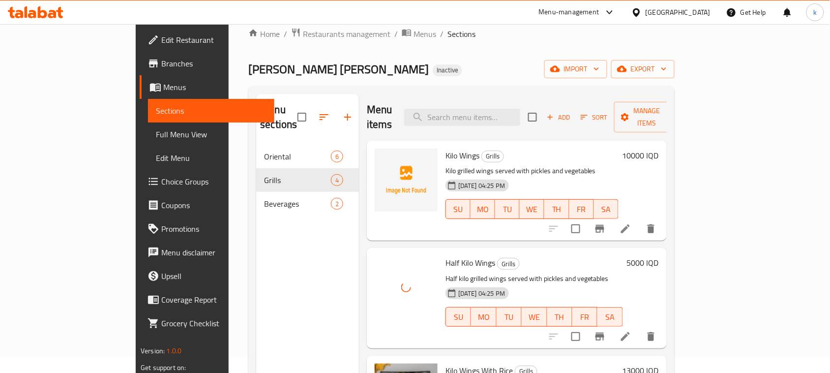
scroll to position [15, 0]
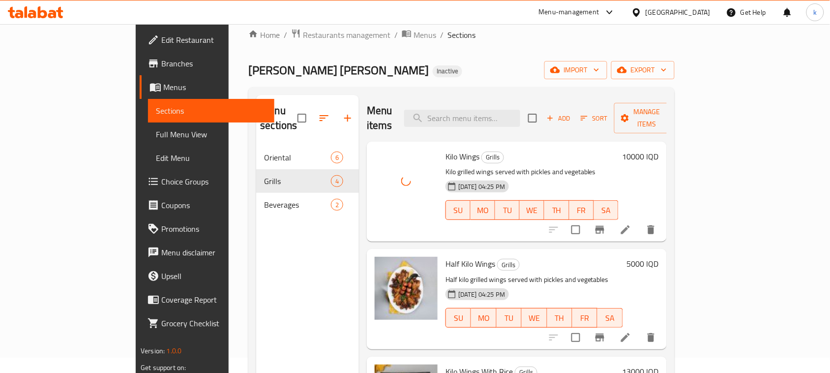
click at [395, 66] on div "Dajaj Tanoor Al Madhief Inactive import export" at bounding box center [461, 70] width 426 height 18
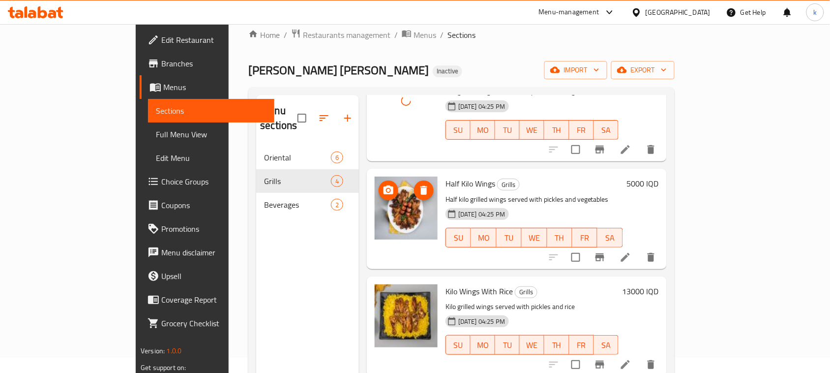
scroll to position [81, 0]
click at [447, 36] on span "Sections" at bounding box center [461, 35] width 28 height 12
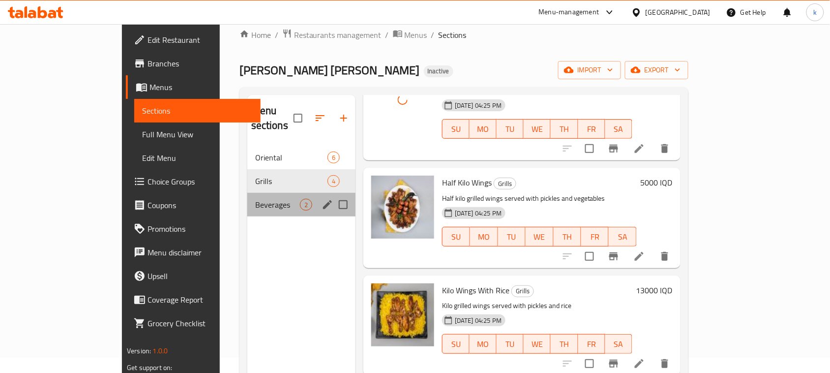
click at [247, 193] on div "Beverages 2" at bounding box center [301, 205] width 108 height 24
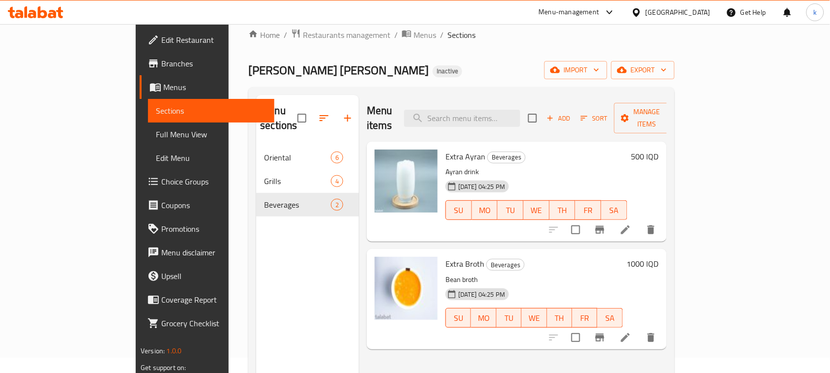
click at [405, 53] on div "Home / Restaurants management / Menus / Sections Dajaj Tanoor Al Madhief Inacti…" at bounding box center [461, 252] width 426 height 447
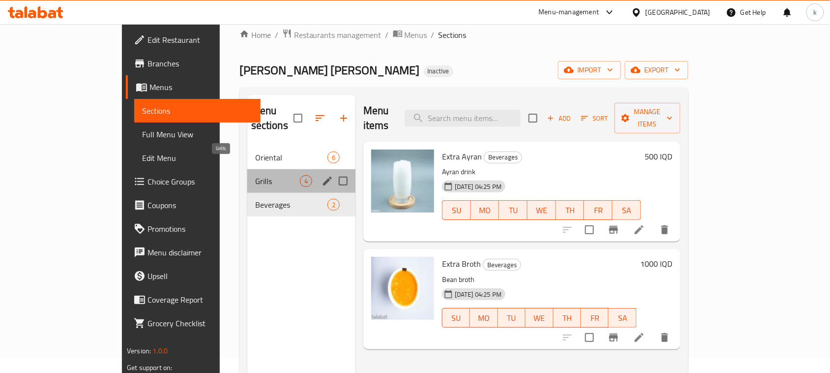
click at [255, 175] on span "Grills" at bounding box center [277, 181] width 45 height 12
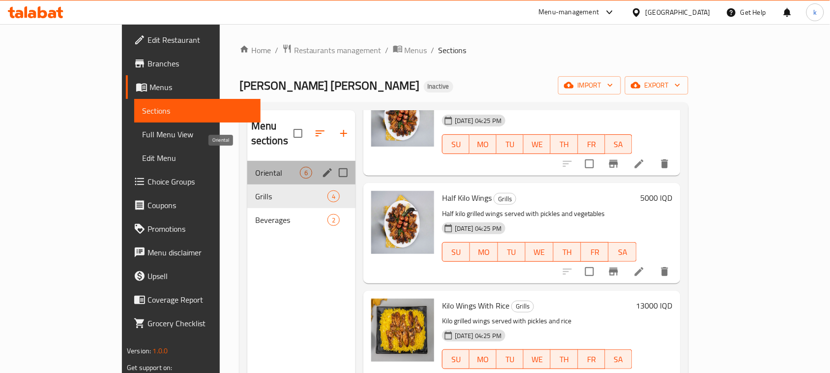
click at [255, 167] on span "Oriental" at bounding box center [277, 173] width 45 height 12
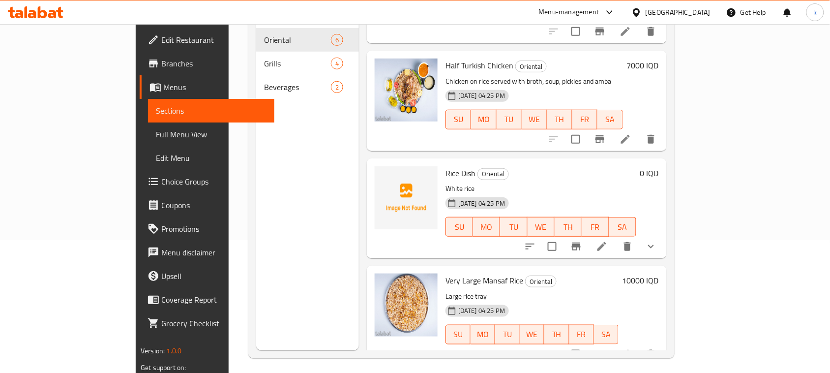
scroll to position [138, 0]
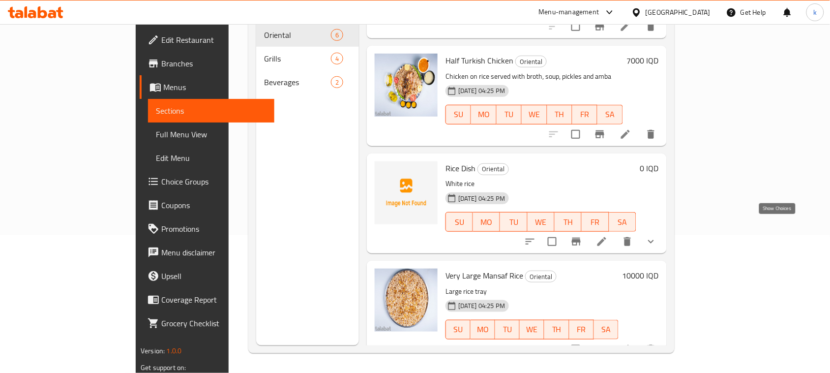
click at [657, 235] on icon "show more" at bounding box center [651, 241] width 12 height 12
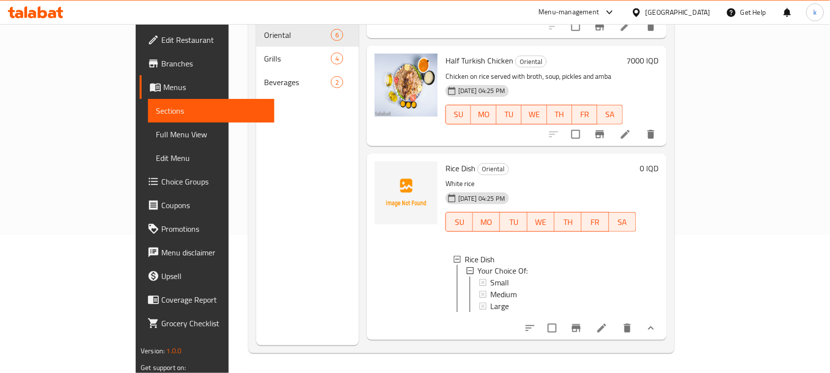
click at [161, 41] on span "Edit Restaurant" at bounding box center [213, 40] width 105 height 12
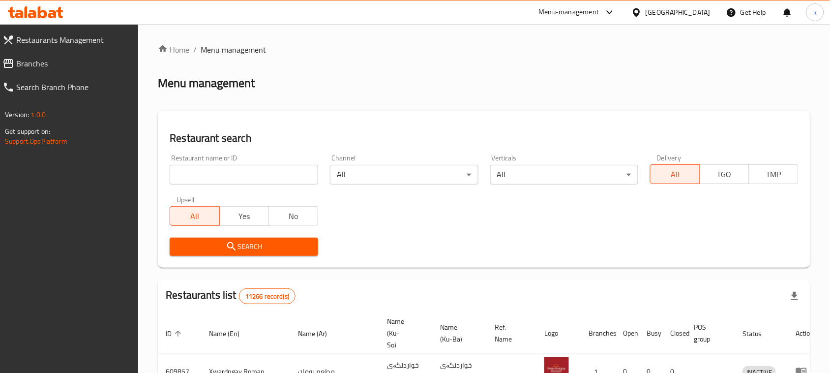
click at [198, 172] on input "search" at bounding box center [244, 175] width 148 height 20
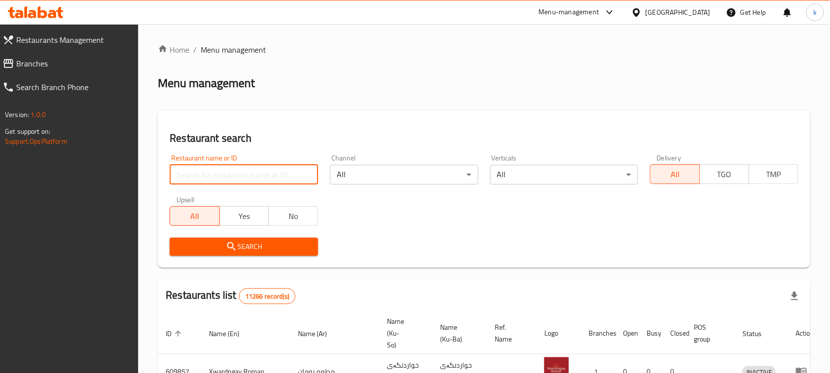
paste input "[PERSON_NAME] [PERSON_NAME]"
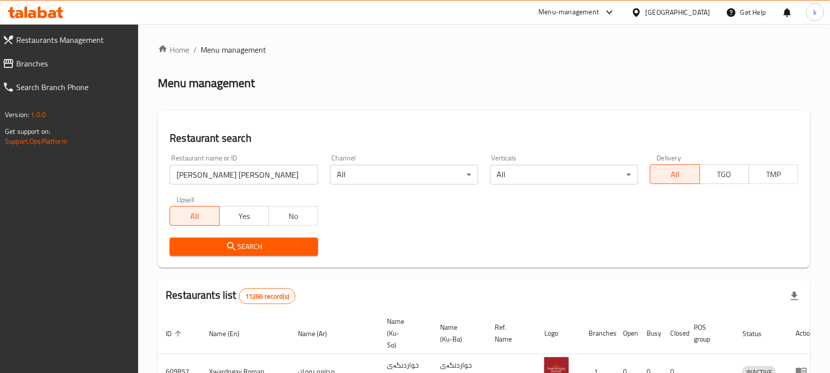
click at [240, 248] on span "Search" at bounding box center [243, 246] width 133 height 12
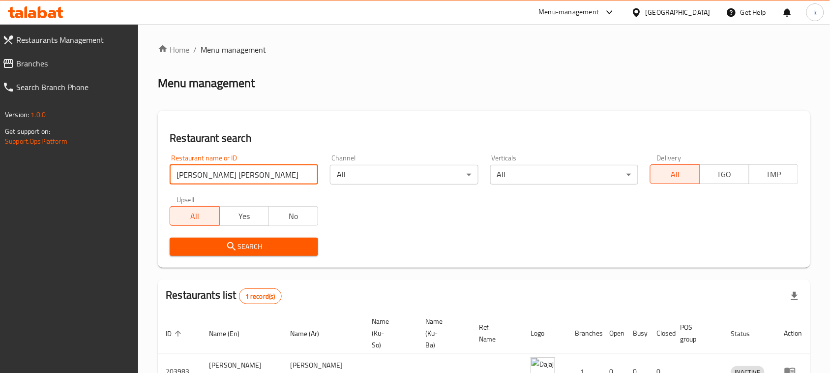
drag, startPoint x: 220, startPoint y: 174, endPoint x: 327, endPoint y: 192, distance: 108.5
click at [316, 193] on div "Restaurant name or ID Dajaj Tanoor Al Madhief Restaurant name or ID Channel All…" at bounding box center [484, 204] width 640 height 113
click button "Search" at bounding box center [244, 246] width 148 height 18
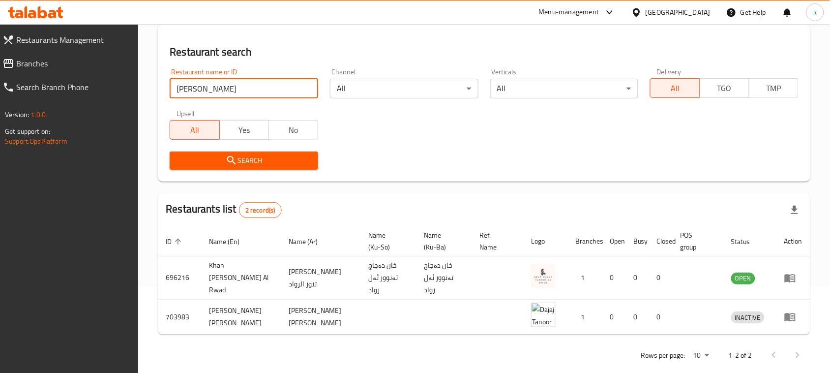
scroll to position [92, 0]
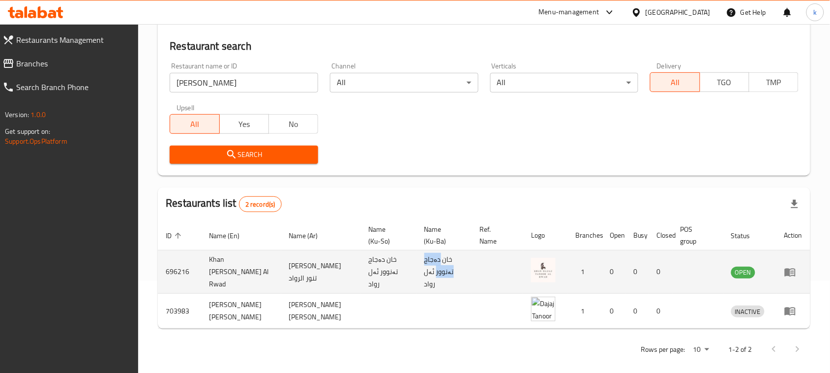
drag, startPoint x: 441, startPoint y: 263, endPoint x: 406, endPoint y: 263, distance: 34.4
click at [416, 263] on td "خان دەجاج تەنوور ئەل رواد" at bounding box center [444, 271] width 56 height 43
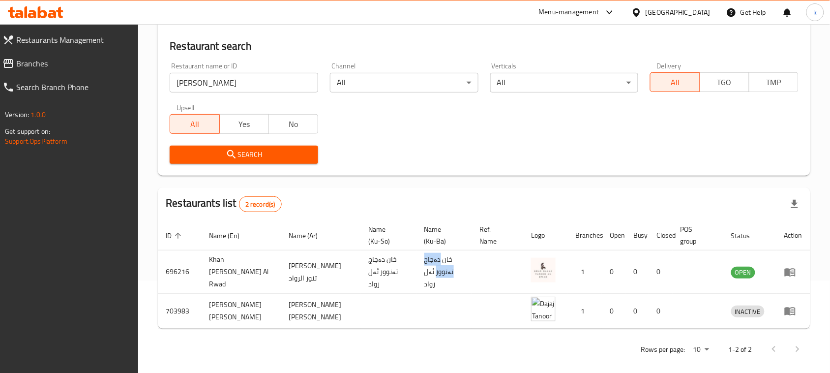
copy td "دەجاج تەنوور"
drag, startPoint x: 257, startPoint y: 78, endPoint x: 130, endPoint y: 101, distance: 129.0
click at [130, 101] on div "Restaurants Management Branches Search Branch Phone Version: 1.0.0 Get support …" at bounding box center [415, 156] width 830 height 449
paste input "Al Madhief"
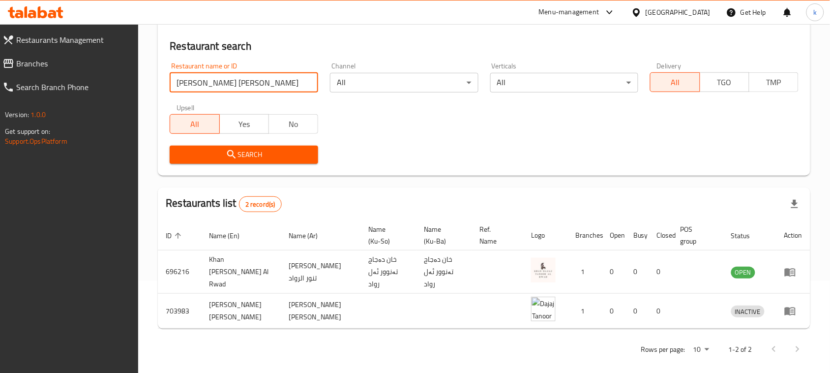
drag, startPoint x: 219, startPoint y: 87, endPoint x: 167, endPoint y: 86, distance: 52.1
click at [167, 86] on div "Restaurant name or ID Dajaj Tanoor Al Madhief Restaurant name or ID" at bounding box center [244, 78] width 160 height 42
type input "Al Madhief"
click button "Search" at bounding box center [244, 154] width 148 height 18
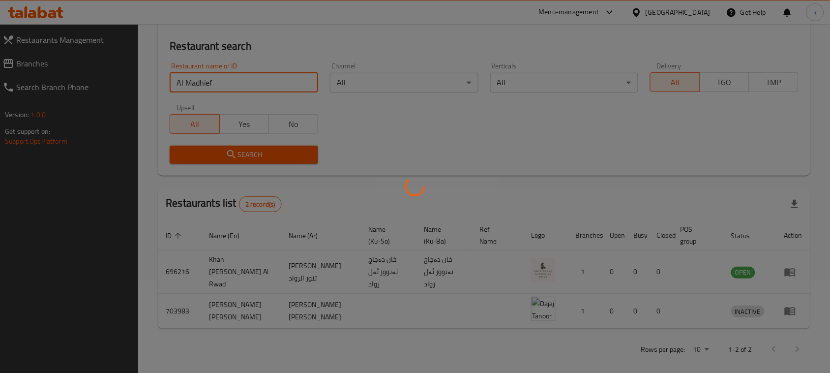
scroll to position [57, 0]
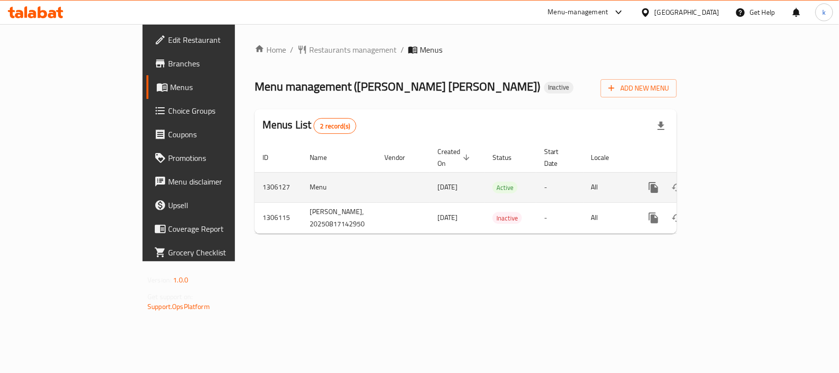
click at [729, 183] on icon "enhanced table" at bounding box center [724, 187] width 9 height 9
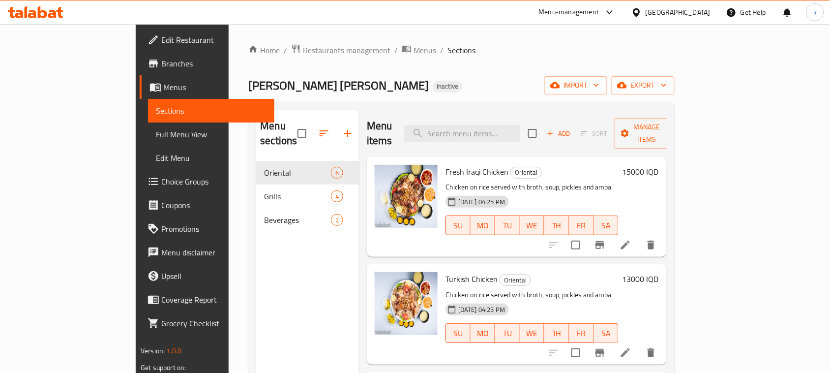
click at [156, 134] on span "Full Menu View" at bounding box center [211, 134] width 111 height 12
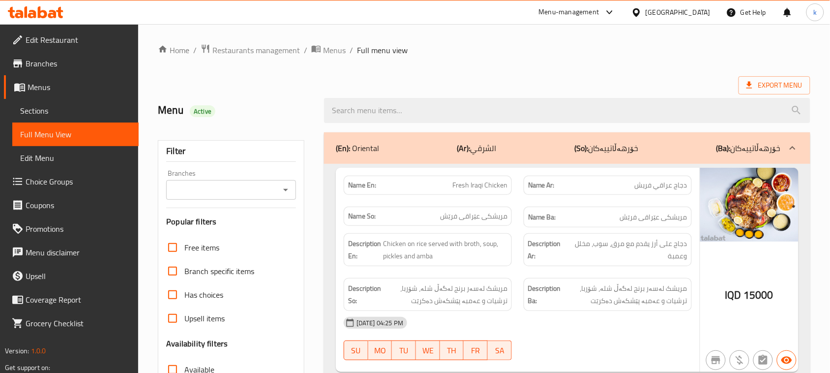
click at [278, 188] on div "Branches" at bounding box center [231, 190] width 130 height 20
click at [282, 193] on icon "Open" at bounding box center [286, 190] width 12 height 12
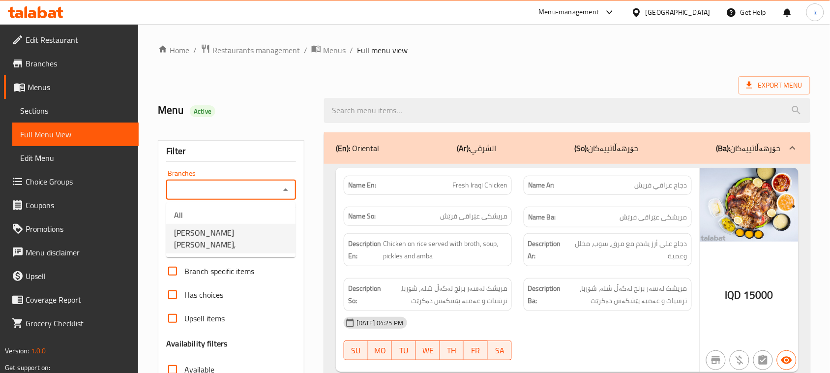
click at [222, 228] on span "Dajaj Tanoor Al Madhief," at bounding box center [231, 239] width 114 height 24
type input "Dajaj Tanoor Al Madhief,"
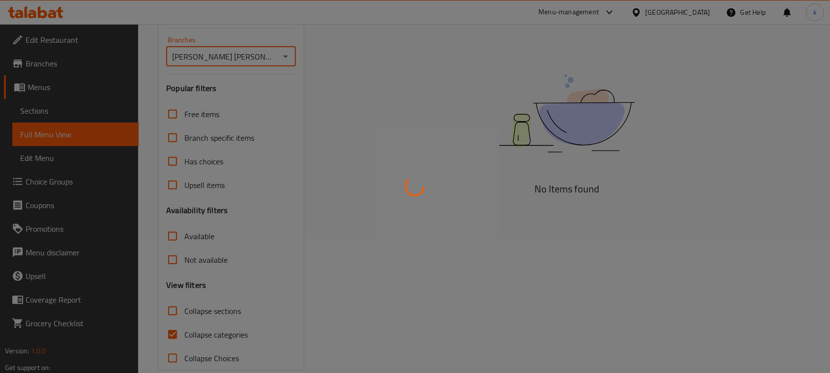
scroll to position [150, 0]
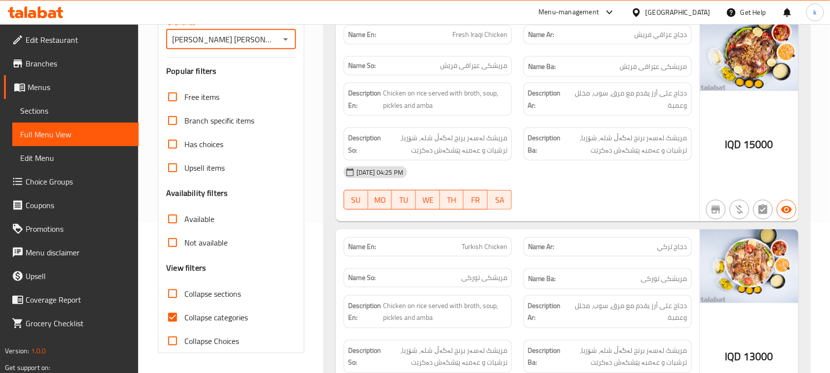
drag, startPoint x: 173, startPoint y: 318, endPoint x: 305, endPoint y: 328, distance: 132.5
click at [173, 318] on input "Collapse categories" at bounding box center [173, 317] width 24 height 24
checkbox input "false"
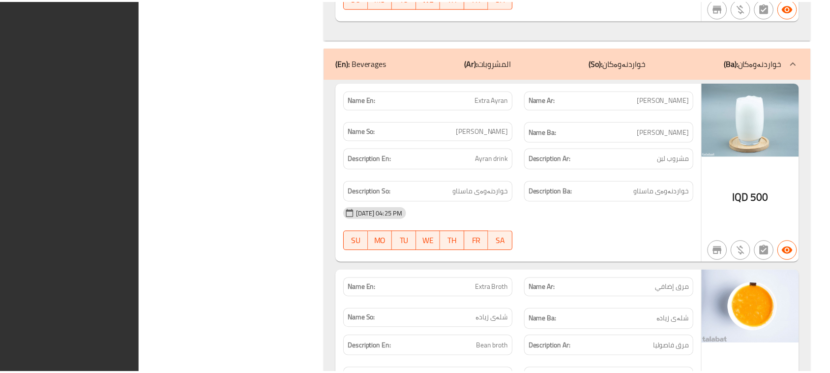
scroll to position [2588, 0]
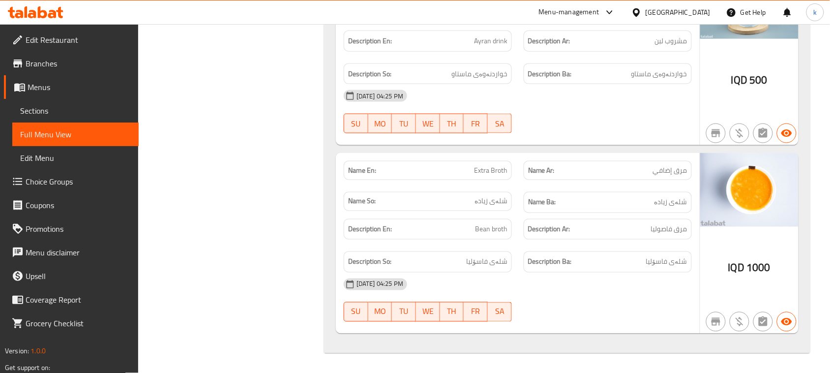
click at [42, 16] on icon at bounding box center [36, 12] width 56 height 12
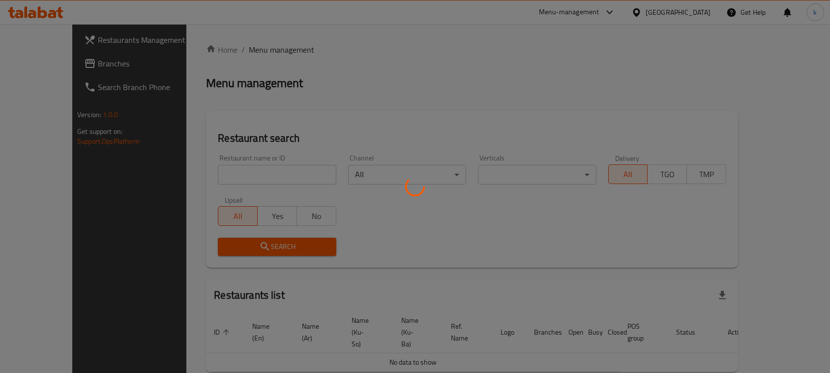
scroll to position [20, 0]
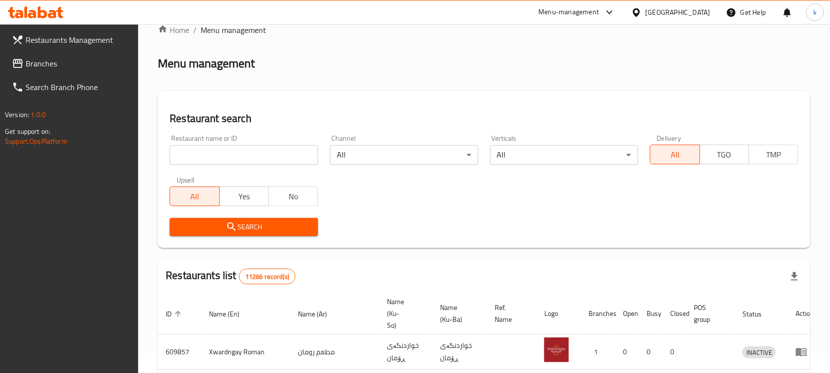
click at [40, 64] on span "Branches" at bounding box center [78, 63] width 105 height 12
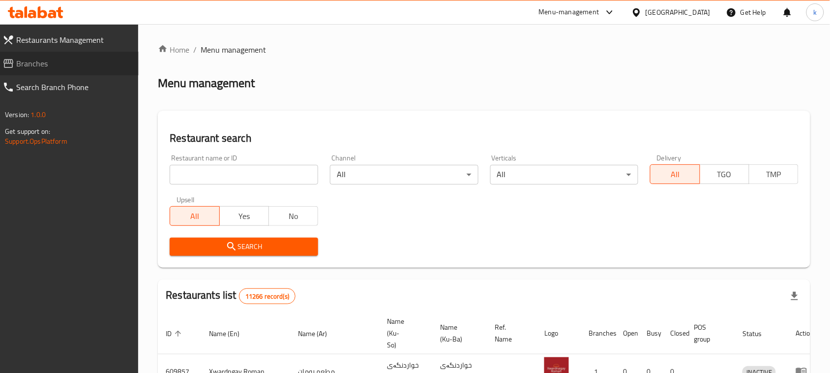
click at [38, 62] on span "Branches" at bounding box center [73, 63] width 115 height 12
